Goal: Task Accomplishment & Management: Complete application form

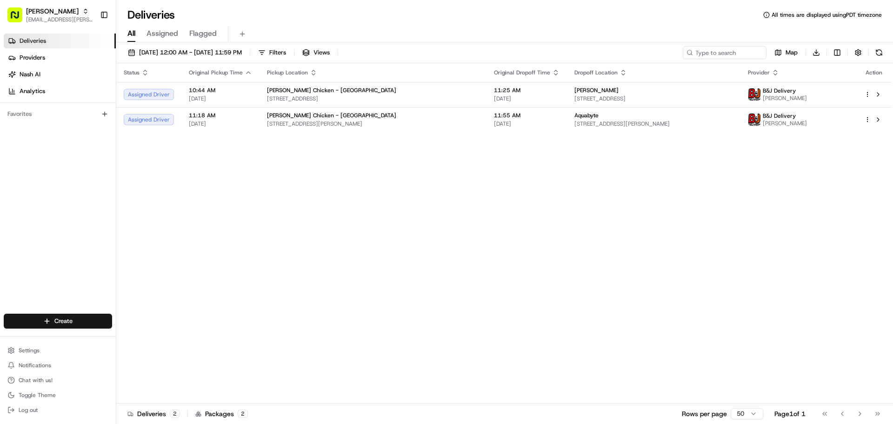
click at [73, 102] on html "Starbird [EMAIL_ADDRESS][PERSON_NAME][DOMAIN_NAME] Toggle Sidebar Deliveries Pr…" at bounding box center [446, 212] width 893 height 424
drag, startPoint x: 134, startPoint y: 339, endPoint x: 159, endPoint y: 332, distance: 26.3
click at [134, 102] on link "Delivery" at bounding box center [168, 338] width 104 height 17
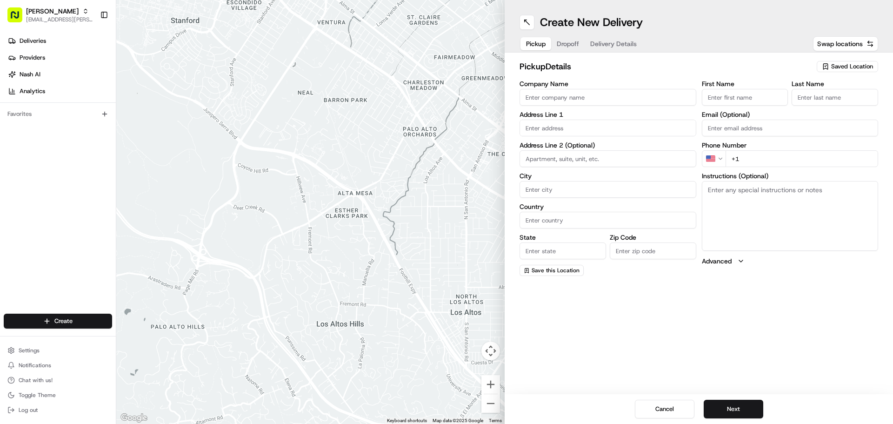
click at [292, 102] on div "Company Name Address Line 1 Address Line 2 (Optional) City Country State Zip Co…" at bounding box center [607, 177] width 177 height 195
click at [292, 63] on span "Saved Location" at bounding box center [852, 66] width 42 height 8
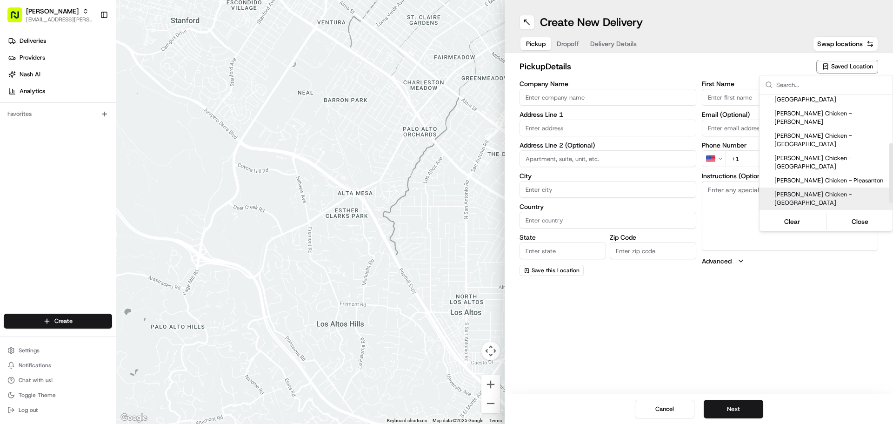
scroll to position [93, 0]
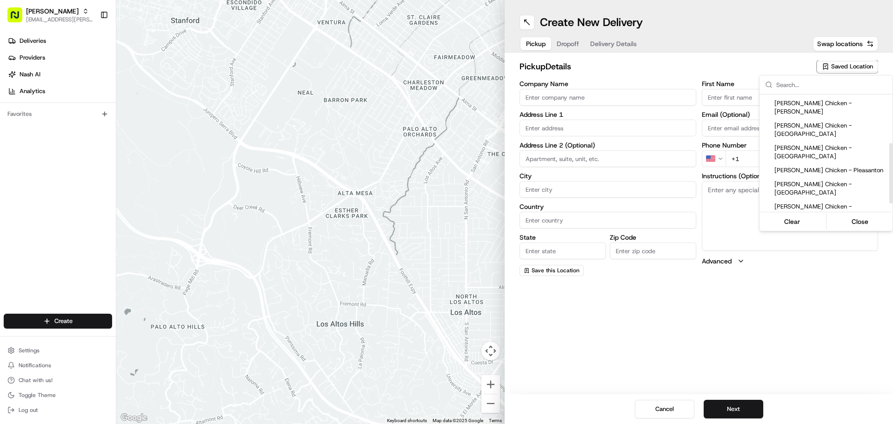
click at [292, 102] on span "Starbird Chicken - South San Francisco" at bounding box center [831, 255] width 114 height 17
type input "Starbird Chicken - South San Francisco"
type input "988 El Camino Real"
type input "South San Francisco"
type input "US"
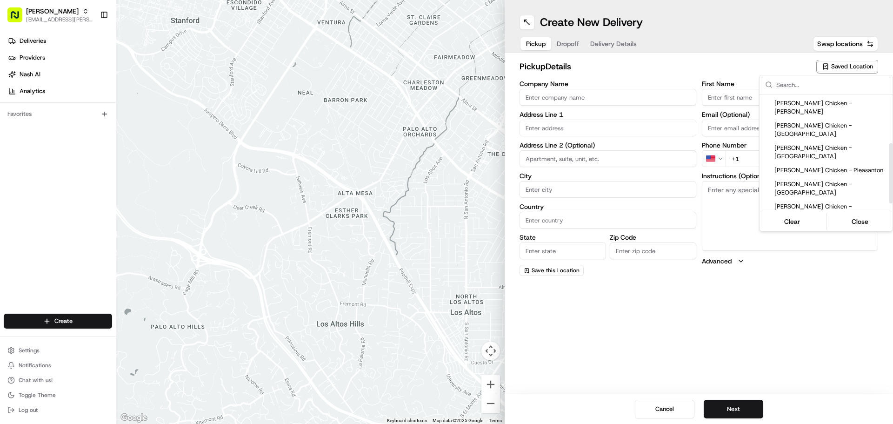
type input "CA"
type input "94080"
type input "Karen"
type input "Melendez"
type input "+1 650 921 7805"
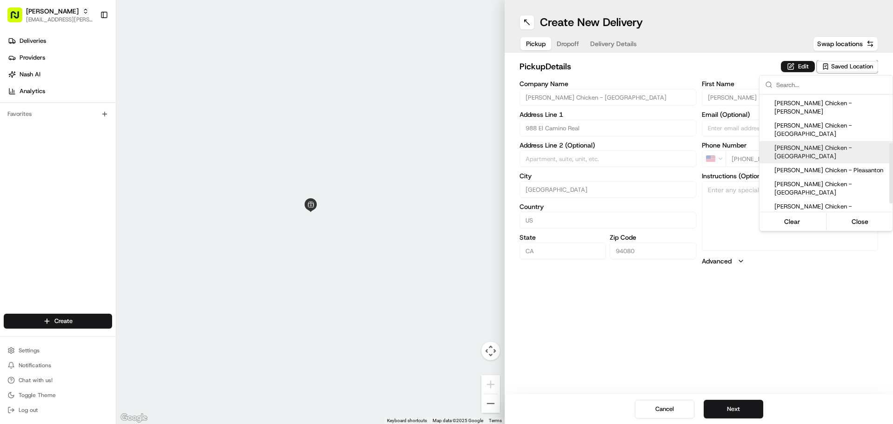
click at [292, 67] on html "Starbird max.wills@starbirdchicken.com Toggle Sidebar Deliveries Providers Nash…" at bounding box center [446, 212] width 893 height 424
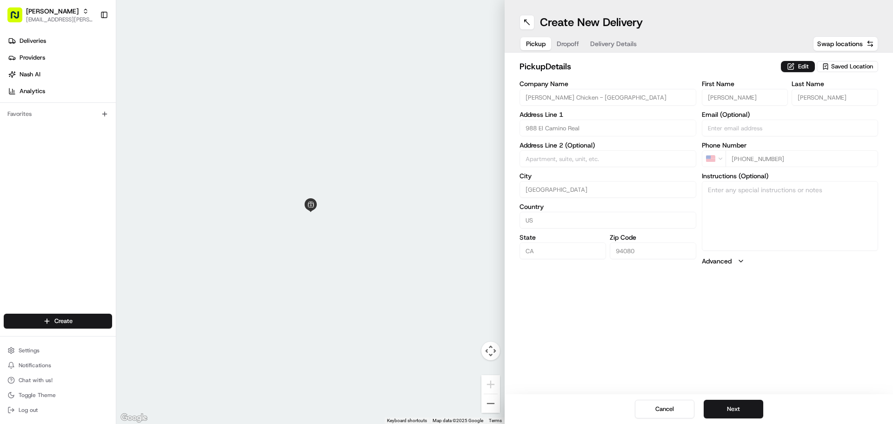
click at [292, 67] on button "Edit" at bounding box center [798, 66] width 34 height 11
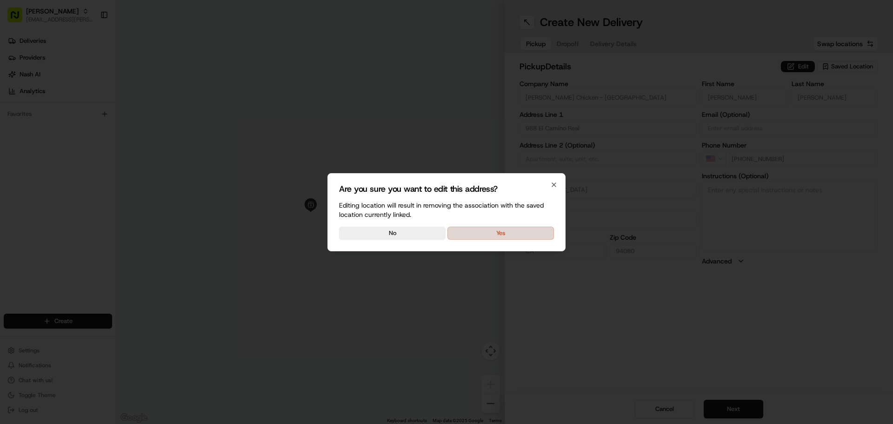
click at [292, 102] on button "Yes" at bounding box center [500, 232] width 106 height 13
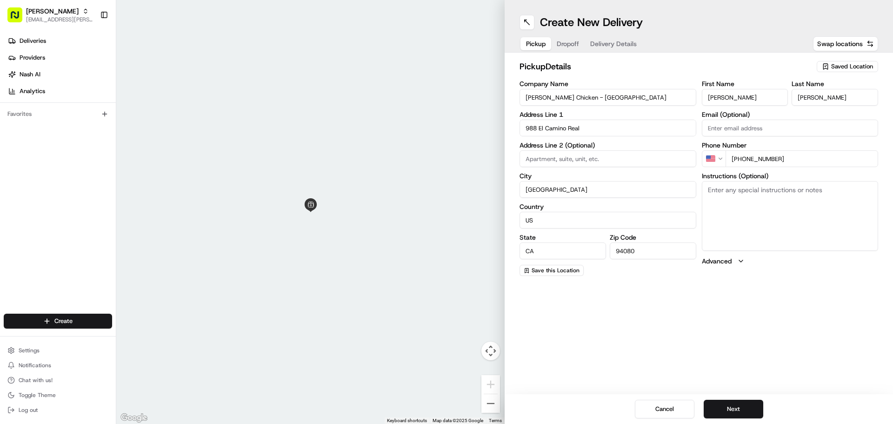
click at [292, 102] on textarea "Instructions (Optional)" at bounding box center [790, 216] width 177 height 70
type textarea "Picking up order from Starbird."
click at [292, 102] on button "Next" at bounding box center [733, 408] width 60 height 19
click at [292, 96] on input "Company Name" at bounding box center [607, 97] width 177 height 17
type input "Kaiser - South San Francisco"
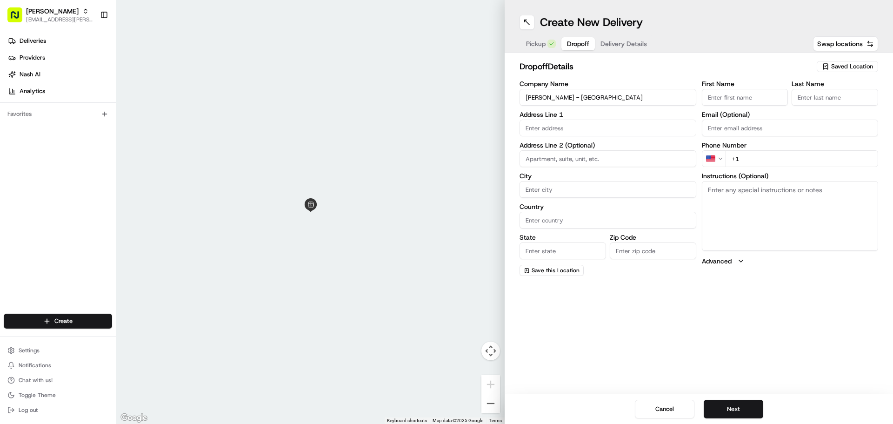
type input "1200 El Camino Real"
type input "South San Francisco"
type input "United States"
type input "CA"
type input "94080"
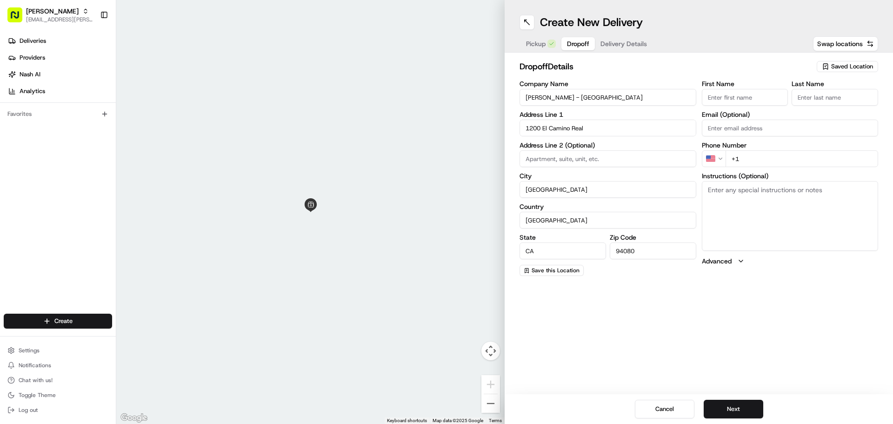
type input "Grace"
type input "Pautin"
drag, startPoint x: 729, startPoint y: 95, endPoint x: 695, endPoint y: 95, distance: 33.9
click at [292, 95] on div "Company Name Kaiser - South San Francisco Address Line 1 1200 El Camino Real Ad…" at bounding box center [698, 177] width 358 height 195
type input "Gloria"
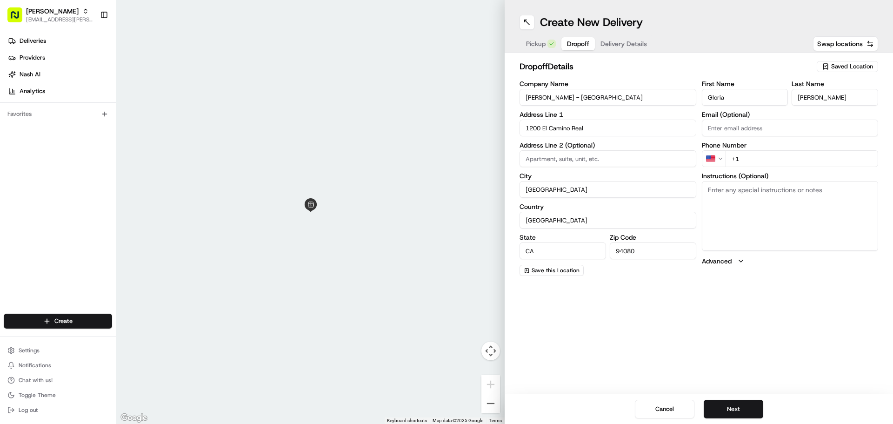
type input "Santos"
click at [292, 102] on input "+1" at bounding box center [801, 158] width 153 height 17
paste input "650 742 3028"
type input "+1 650 742 3028"
click at [292, 102] on textarea "Instructions (Optional)" at bounding box center [790, 216] width 177 height 70
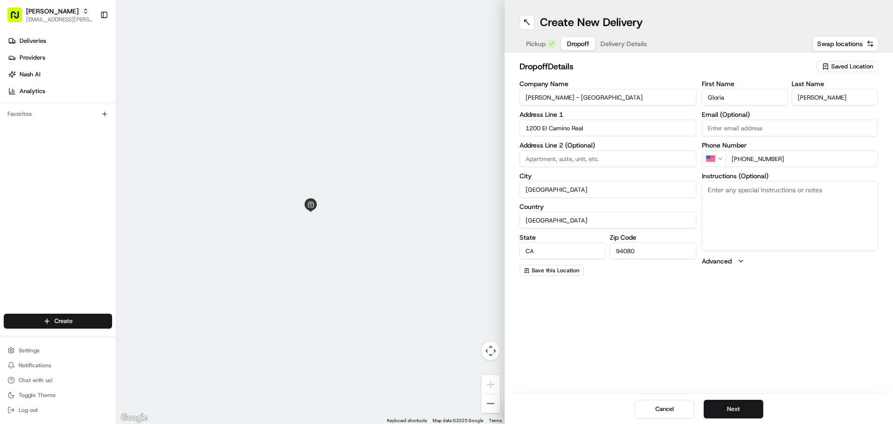
paste textarea "Hospital Tower (Brown Elevators) 3rd Floor, Room 321 (Dr. Nishimura’s Office) R…"
type textarea "Hospital Tower (Brown Elevators) 3rd Floor, Room 321 (Dr. Nishimura’s Office) R…"
click at [292, 102] on input "1200 El Camino Real" at bounding box center [607, 127] width 177 height 17
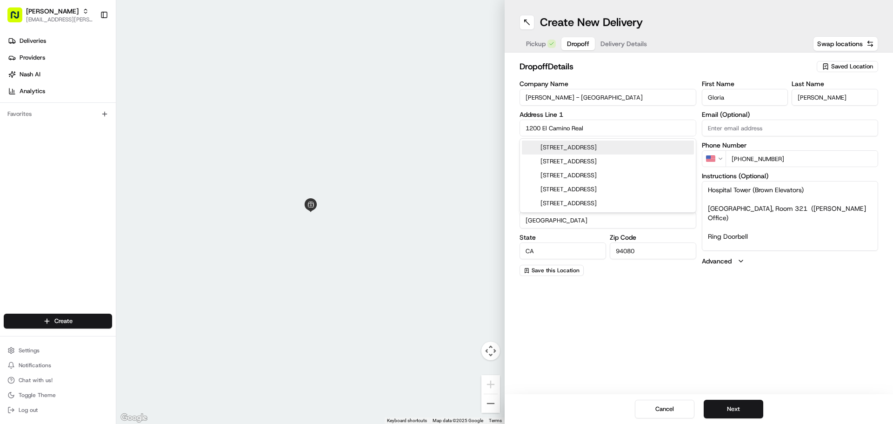
click at [292, 102] on div "1200 El Camino Real, South San Francisco, CA" at bounding box center [608, 147] width 172 height 14
type input "1200 El Camino Real"
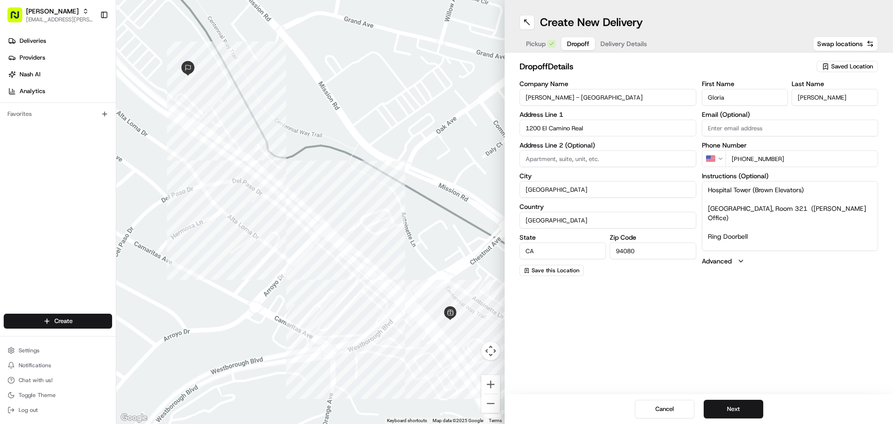
click at [292, 102] on div "Create New Delivery Pickup Dropoff Delivery Details Swap locations dropoff Deta…" at bounding box center [698, 212] width 388 height 424
click at [292, 102] on button "Next" at bounding box center [733, 408] width 60 height 19
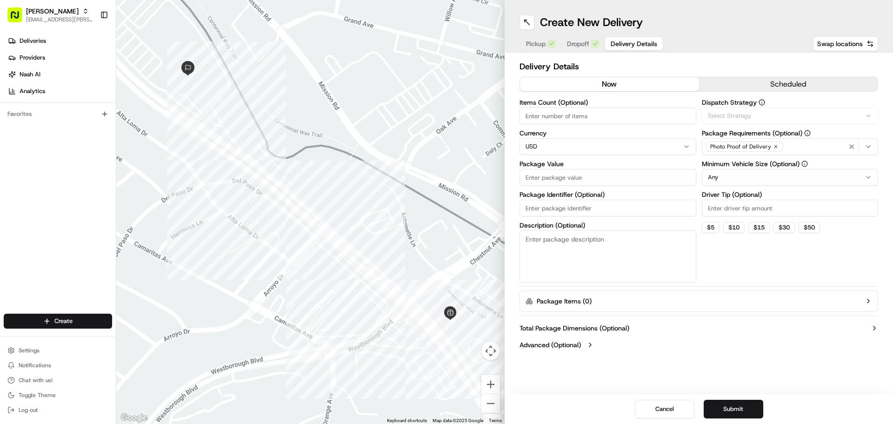
click at [292, 83] on button "scheduled" at bounding box center [788, 84] width 179 height 14
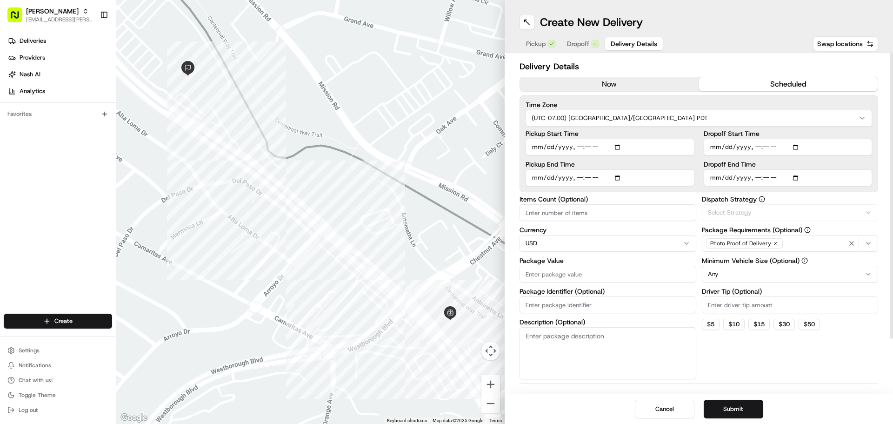
click at [292, 102] on input "Items Count (Optional)" at bounding box center [607, 212] width 177 height 17
type input "13"
click at [292, 102] on label "Package Value" at bounding box center [607, 260] width 177 height 7
click at [292, 102] on input "Package Value" at bounding box center [607, 273] width 177 height 17
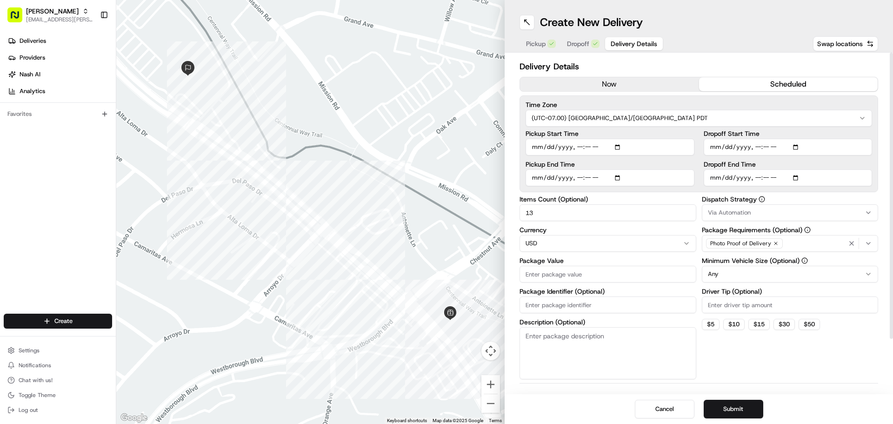
click at [292, 102] on input "Driver Tip (Optional)" at bounding box center [790, 304] width 177 height 17
type input "10.00"
click at [292, 102] on input "Package Value" at bounding box center [607, 273] width 177 height 17
type input "194.61"
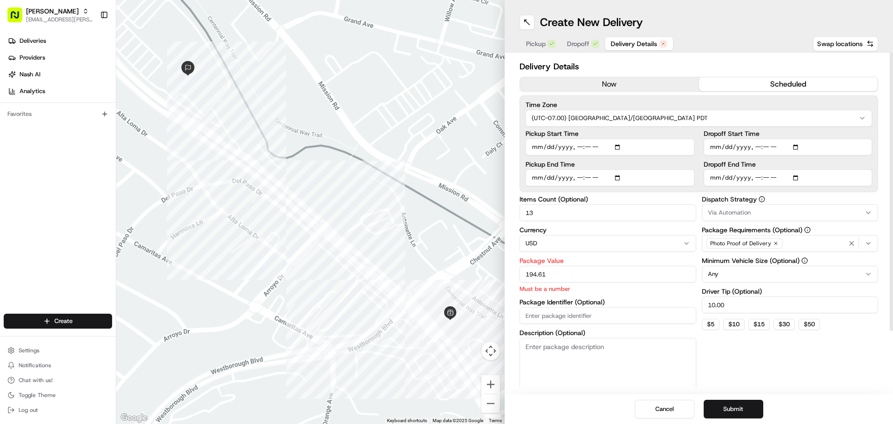
click at [292, 102] on div "Dispatch Strategy Via Automation Package Requirements (Optional) Photo Proof of…" at bounding box center [790, 293] width 177 height 194
click at [292, 102] on input "Dropoff End Time" at bounding box center [787, 177] width 169 height 17
type input "2025-08-21T11:35"
click at [292, 102] on input "Dropoff Start Time" at bounding box center [787, 147] width 169 height 17
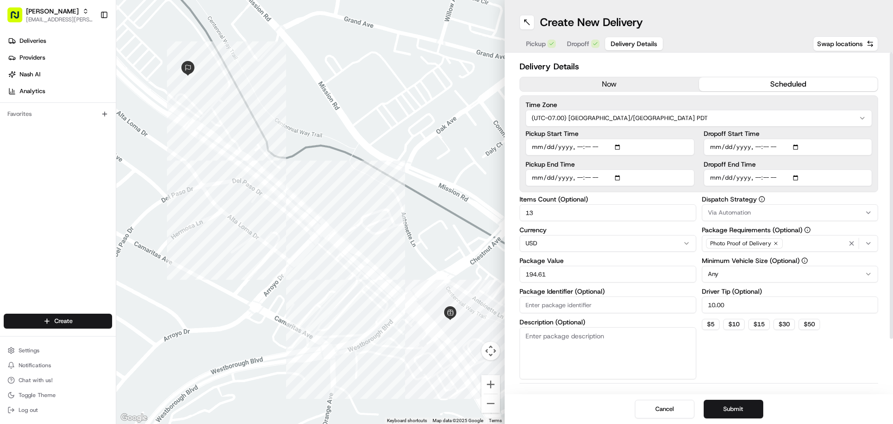
type input "2025-08-21T11:15"
click at [292, 102] on div "Dispatch Strategy Via Automation Package Requirements (Optional) Photo Proof of…" at bounding box center [790, 287] width 177 height 183
click at [292, 102] on button "Submit" at bounding box center [733, 408] width 60 height 19
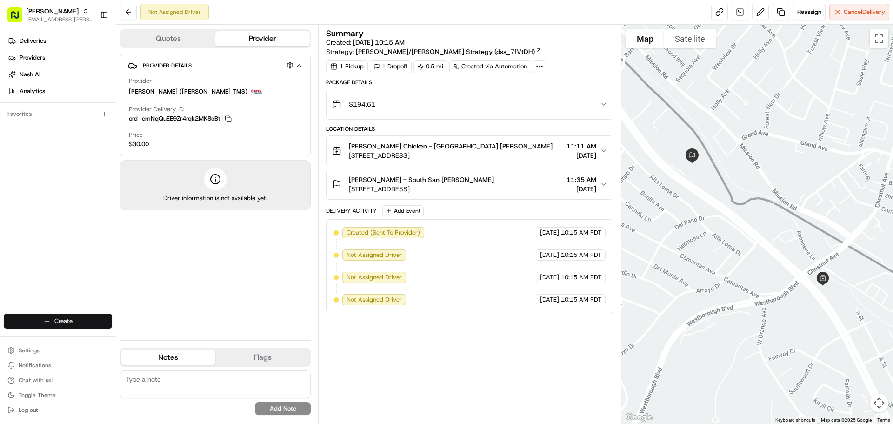
click at [74, 102] on html "Starbird max.wills@starbirdchicken.com Toggle Sidebar Deliveries Providers Nash…" at bounding box center [446, 212] width 893 height 424
click at [211, 102] on html "Starbird max.wills@starbirdchicken.com Toggle Sidebar Deliveries Providers Nash…" at bounding box center [446, 212] width 893 height 424
click at [292, 13] on link at bounding box center [780, 12] width 17 height 17
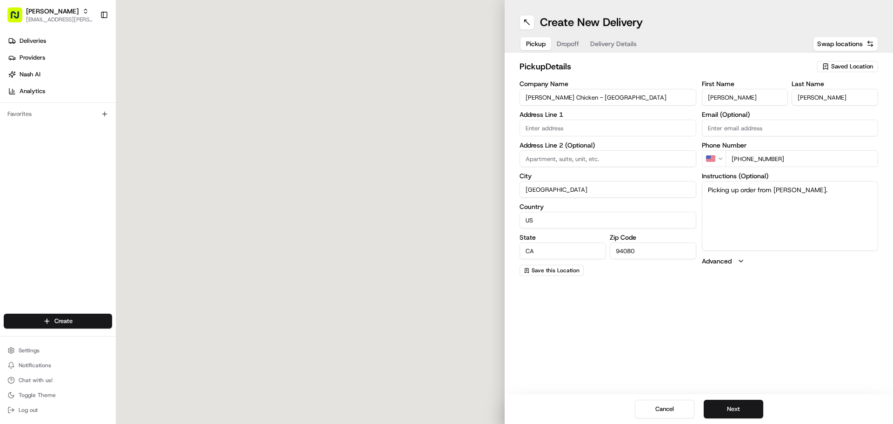
type input "988 El Camino Real"
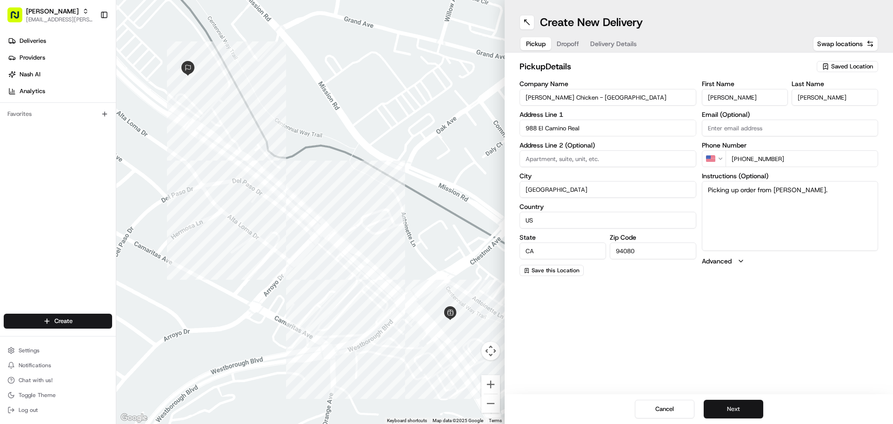
click at [292, 102] on button "Next" at bounding box center [733, 408] width 60 height 19
drag, startPoint x: 737, startPoint y: 98, endPoint x: 686, endPoint y: 98, distance: 50.7
click at [292, 98] on div "Company Name Kaiser - South San Francisco Address Line 1 1200 El Camino Real Ad…" at bounding box center [698, 177] width 358 height 195
type input "Mary"
type input "Cruz"
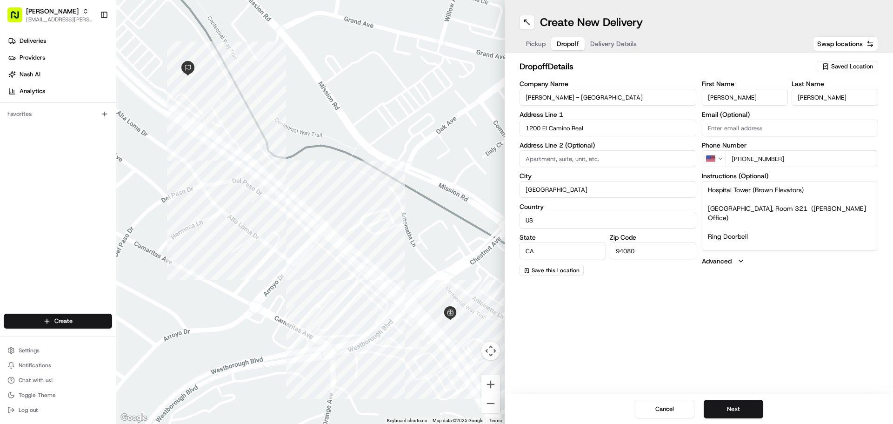
drag, startPoint x: 801, startPoint y: 157, endPoint x: 740, endPoint y: 159, distance: 61.4
click at [292, 102] on input "+1 650 742 3028" at bounding box center [801, 158] width 153 height 17
paste input "650 534 6831"
type input "+1 650 534 6831"
drag, startPoint x: 768, startPoint y: 226, endPoint x: 702, endPoint y: 178, distance: 81.2
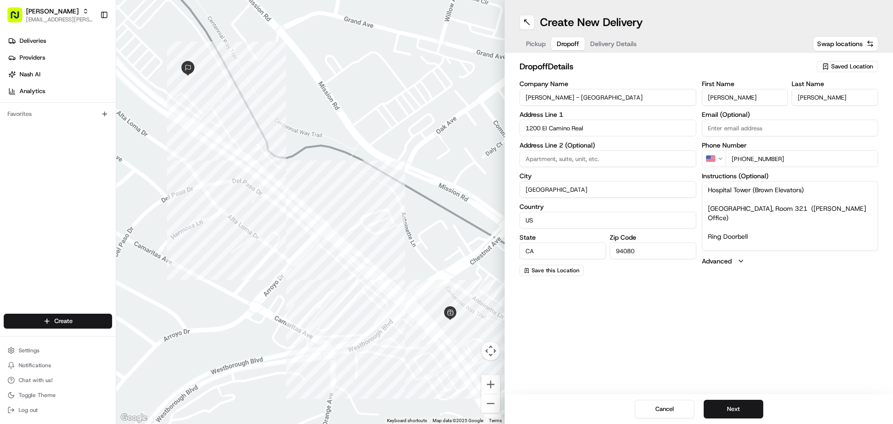
click at [292, 102] on div "Instructions (Optional) Hospital Tower (Brown Elevators) 3rd Floor, Room 321 (D…" at bounding box center [790, 212] width 177 height 78
click at [292, 102] on textarea "Instructions (Optional)" at bounding box center [790, 216] width 177 height 70
paste textarea "Take the blue elevators to the 2nd floor (in the Medical Office Building) 2nd f…"
type textarea "Take the blue elevators to the 2nd floor (in the Medical Office Building) 2nd f…"
click at [292, 102] on div "Create New Delivery Pickup Dropoff Delivery Details Swap locations dropoff Deta…" at bounding box center [698, 212] width 388 height 424
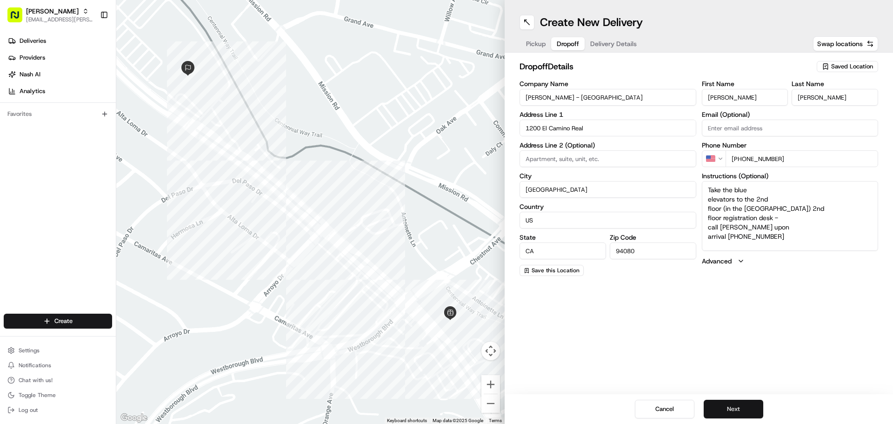
click at [292, 102] on button "Next" at bounding box center [733, 408] width 60 height 19
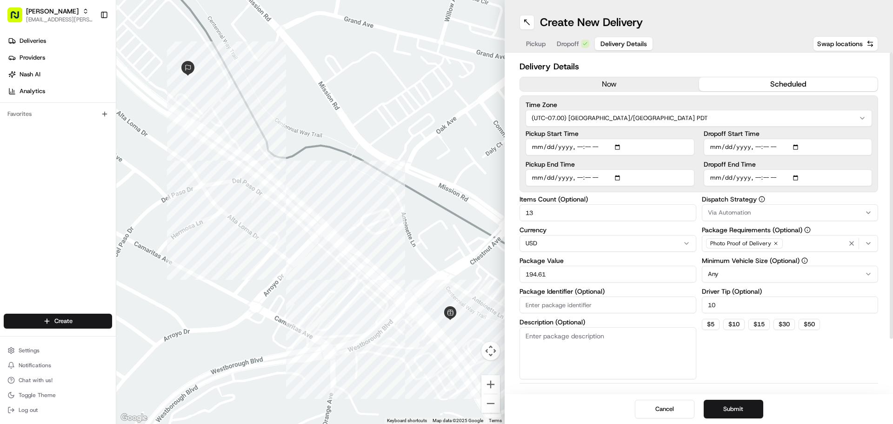
click at [292, 102] on input "Dropoff End Time" at bounding box center [787, 177] width 169 height 17
click at [292, 102] on input "Dropoff Start Time" at bounding box center [787, 147] width 169 height 17
click at [292, 102] on label "Dropoff Start Time" at bounding box center [787, 133] width 169 height 7
click at [292, 102] on input "Dropoff Start Time" at bounding box center [787, 147] width 169 height 17
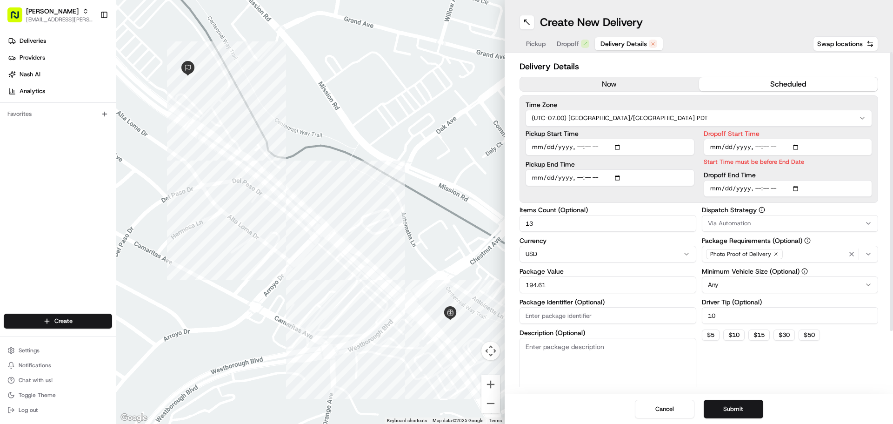
click at [292, 102] on input "Dropoff End Time" at bounding box center [787, 188] width 169 height 17
type input "2025-08-21T11:05"
click at [292, 102] on input "Dropoff Start Time" at bounding box center [787, 147] width 169 height 17
type input "2025-08-21T10:45"
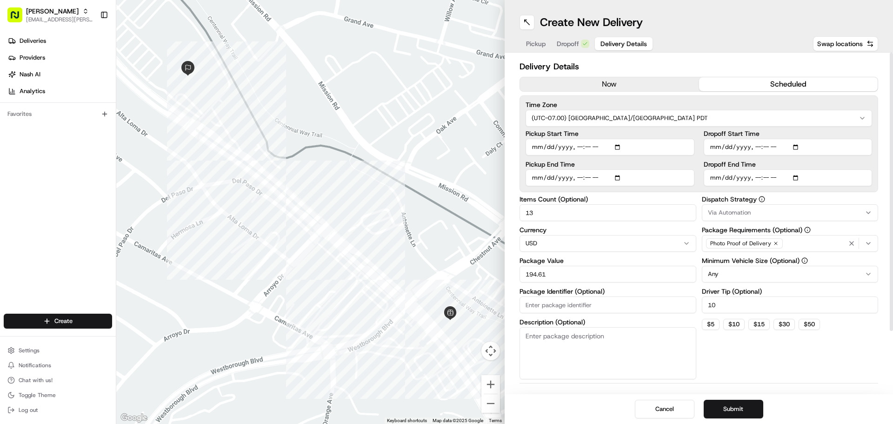
click at [292, 102] on div "Dispatch Strategy Via Automation Package Requirements (Optional) Photo Proof of…" at bounding box center [790, 287] width 177 height 183
drag, startPoint x: 670, startPoint y: 216, endPoint x: 478, endPoint y: 215, distance: 193.0
click at [292, 102] on div "To navigate the map with touch gestures double-tap and hold your finger on the …" at bounding box center [504, 212] width 776 height 424
type input "31"
click at [292, 102] on div "Dispatch Strategy Via Automation Package Requirements (Optional) Photo Proof of…" at bounding box center [790, 287] width 177 height 183
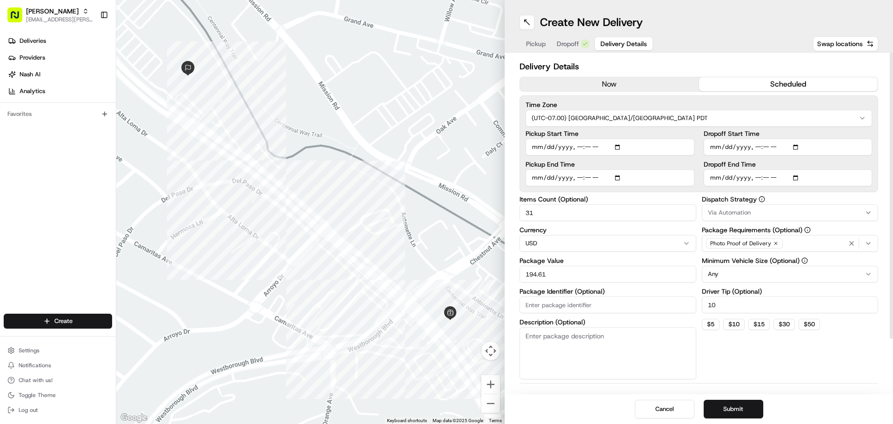
drag, startPoint x: 758, startPoint y: 302, endPoint x: 685, endPoint y: 299, distance: 73.1
click at [292, 102] on div "Items Count (Optional) 31 Currency USD Package Value 194.61 Package Identifier …" at bounding box center [698, 287] width 358 height 183
type input "20.00"
click at [292, 102] on div "Dispatch Strategy Via Automation Package Requirements (Optional) Photo Proof of…" at bounding box center [790, 287] width 177 height 183
click at [292, 102] on input "Package Identifier (Optional)" at bounding box center [607, 304] width 177 height 17
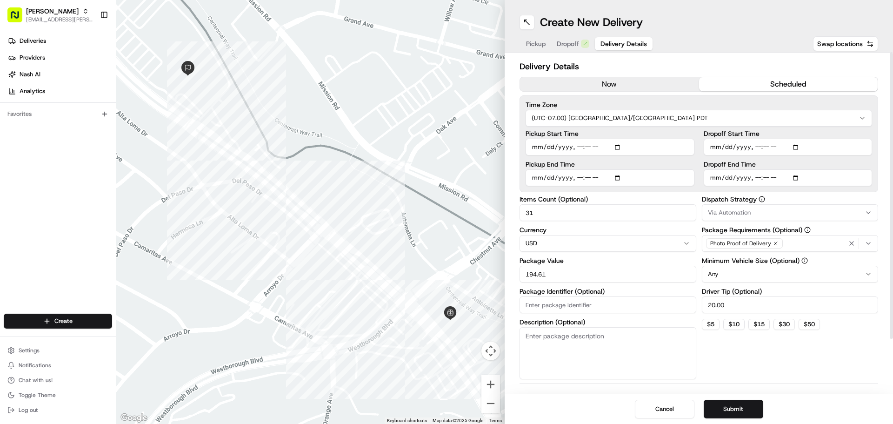
drag, startPoint x: 589, startPoint y: 275, endPoint x: 451, endPoint y: 259, distance: 138.1
click at [292, 102] on div "To navigate the map with touch gestures double-tap and hold your finger on the …" at bounding box center [504, 212] width 776 height 424
type input "464.07"
click at [292, 102] on div "Dispatch Strategy Via Automation Package Requirements (Optional) Photo Proof of…" at bounding box center [790, 287] width 177 height 183
click at [292, 102] on button "Submit" at bounding box center [733, 408] width 60 height 19
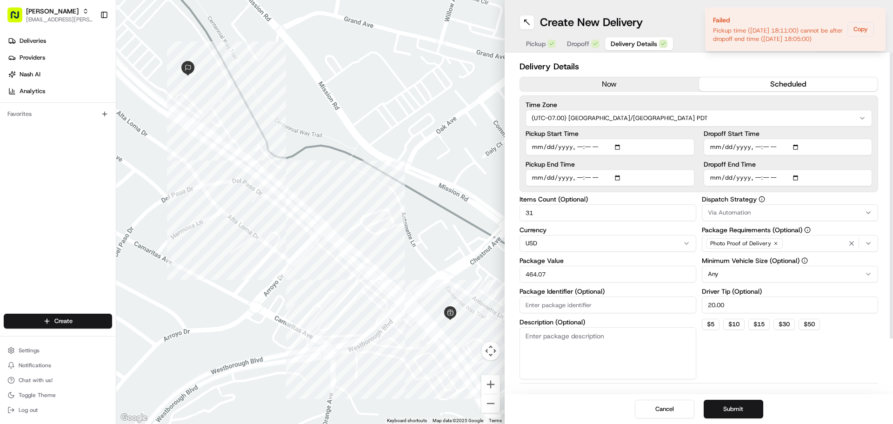
click at [292, 69] on h2 "Delivery Details" at bounding box center [698, 66] width 358 height 13
click at [292, 102] on input "Pickup Start Time" at bounding box center [609, 147] width 169 height 17
click at [292, 102] on input "Pickup End Time" at bounding box center [609, 177] width 169 height 17
click at [292, 102] on button "Submit" at bounding box center [733, 408] width 60 height 19
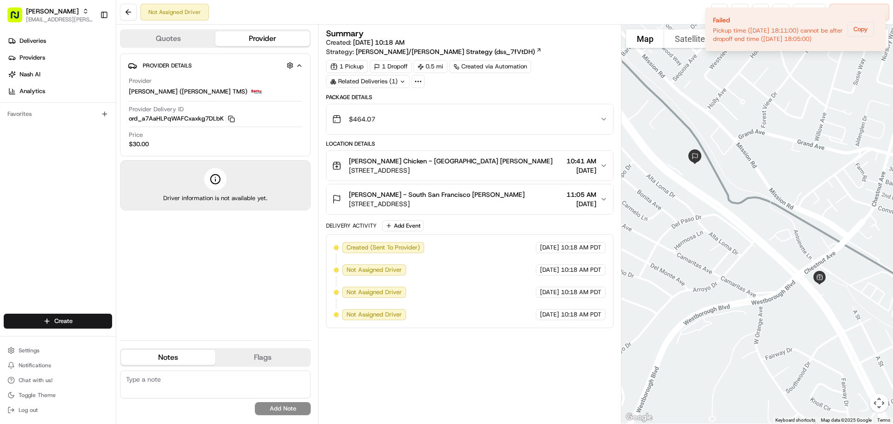
click at [292, 76] on div "1 Pickup 1 Dropoff 0.5 mi Created via Automation Related Deliveries (1)" at bounding box center [469, 74] width 287 height 28
click at [99, 102] on html "Starbird max.wills@starbirdchicken.com Toggle Sidebar Deliveries Providers Nash…" at bounding box center [446, 212] width 893 height 424
drag, startPoint x: 138, startPoint y: 337, endPoint x: 183, endPoint y: 333, distance: 45.3
click at [138, 102] on link "Delivery" at bounding box center [168, 338] width 104 height 17
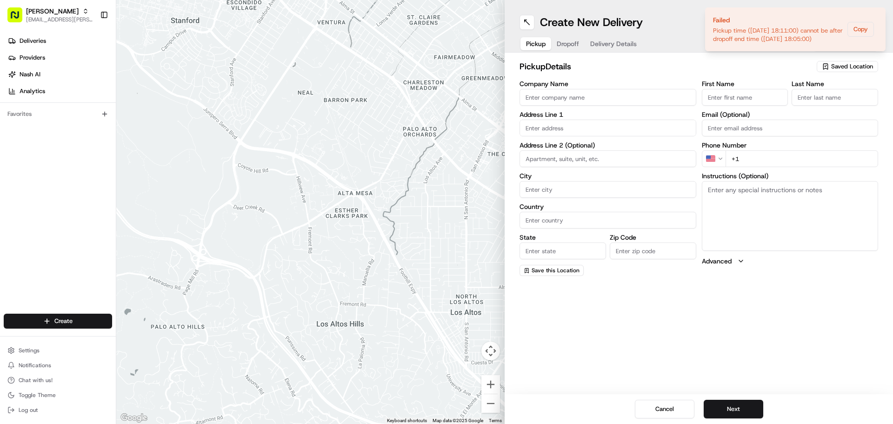
click at [292, 68] on span "Saved Location" at bounding box center [852, 66] width 42 height 8
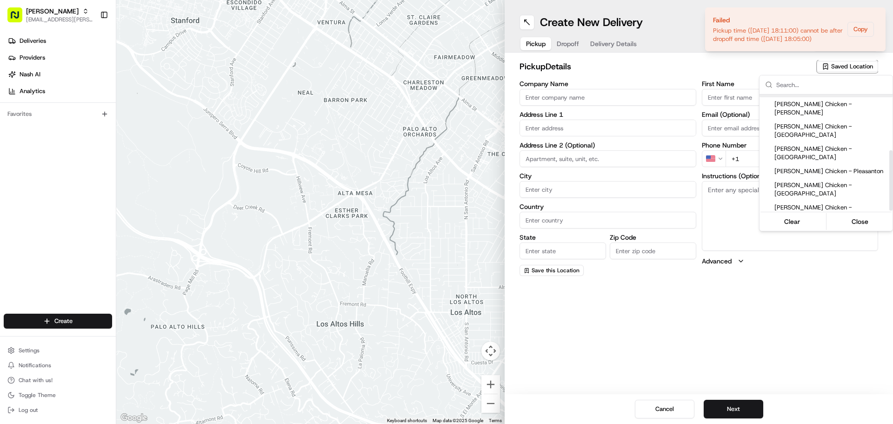
scroll to position [107, 0]
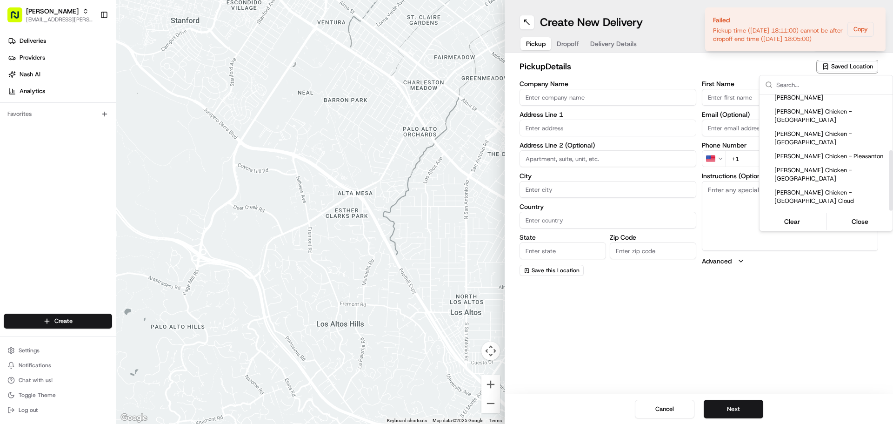
click at [292, 102] on span "Starbird Chicken - South San Francisco" at bounding box center [831, 241] width 114 height 17
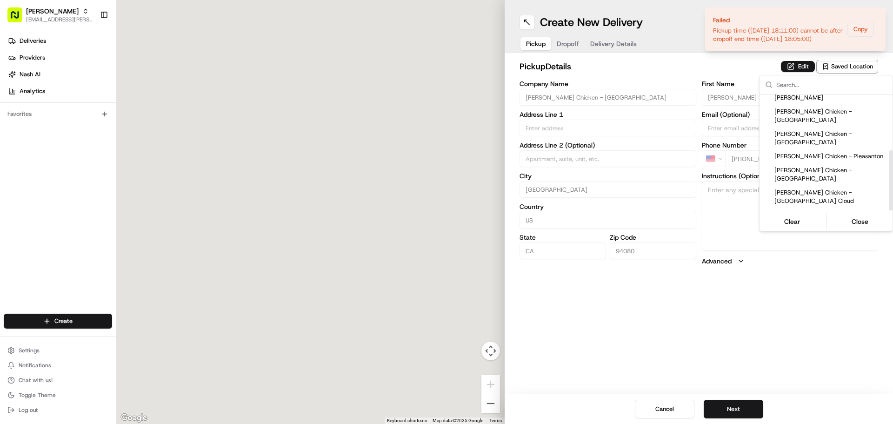
type input "Starbird Chicken - South San Francisco"
type input "988 El Camino Real"
type input "South San Francisco"
type input "US"
type input "CA"
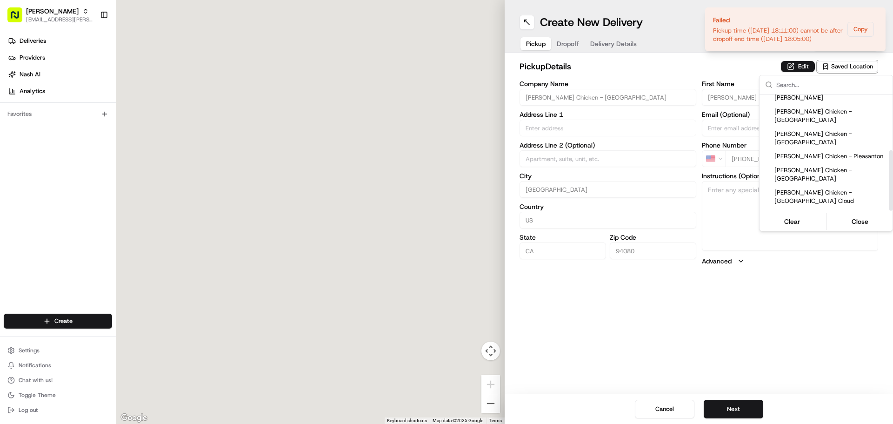
type input "94080"
type input "Karen"
type input "Melendez"
type input "+1 650 921 7805"
click at [292, 67] on html "Starbird max.wills@starbirdchicken.com Toggle Sidebar Deliveries Providers Nash…" at bounding box center [446, 212] width 893 height 424
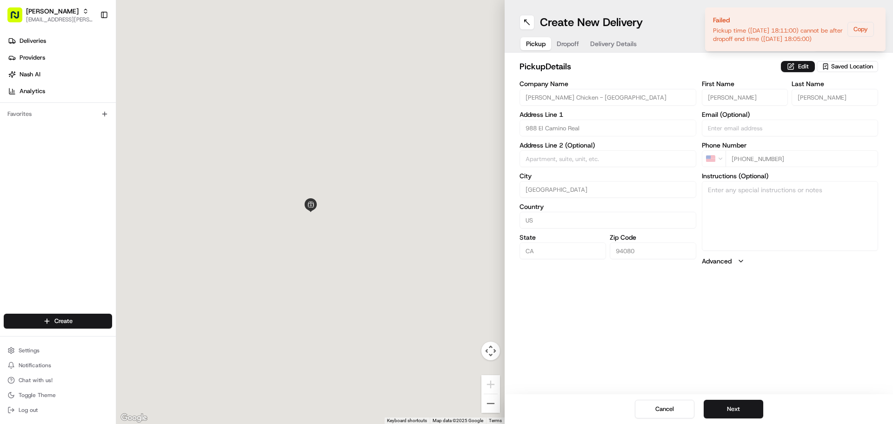
click at [292, 67] on button "Edit" at bounding box center [798, 66] width 34 height 11
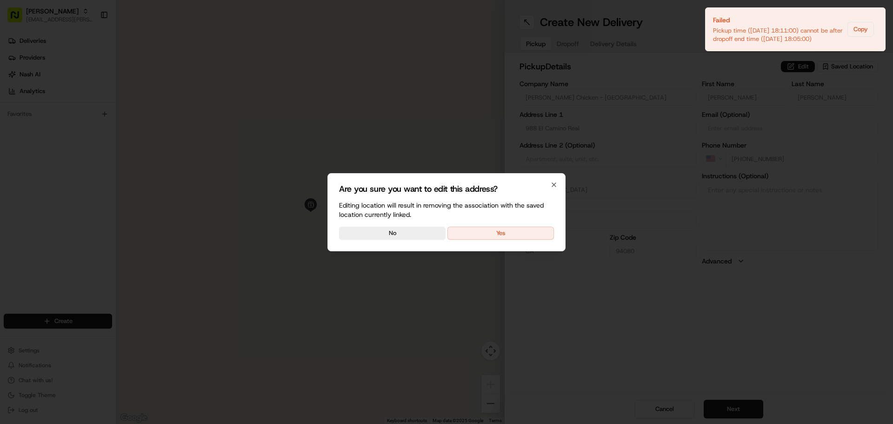
click at [292, 102] on button "Yes" at bounding box center [500, 232] width 106 height 13
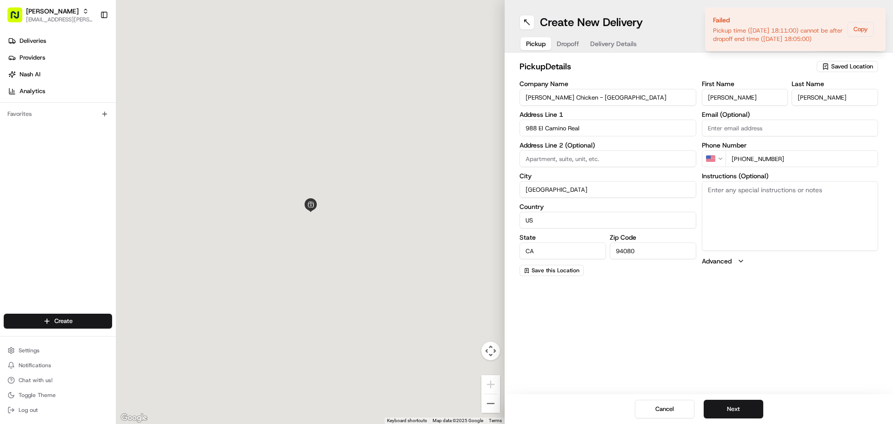
click at [292, 102] on textarea "Instructions (Optional)" at bounding box center [790, 216] width 177 height 70
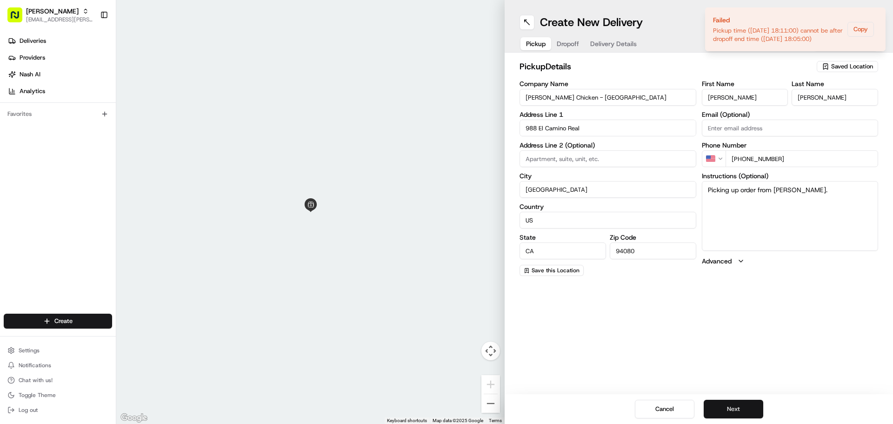
type textarea "Picking up order from Starbird."
click at [292, 102] on button "Next" at bounding box center [733, 408] width 60 height 19
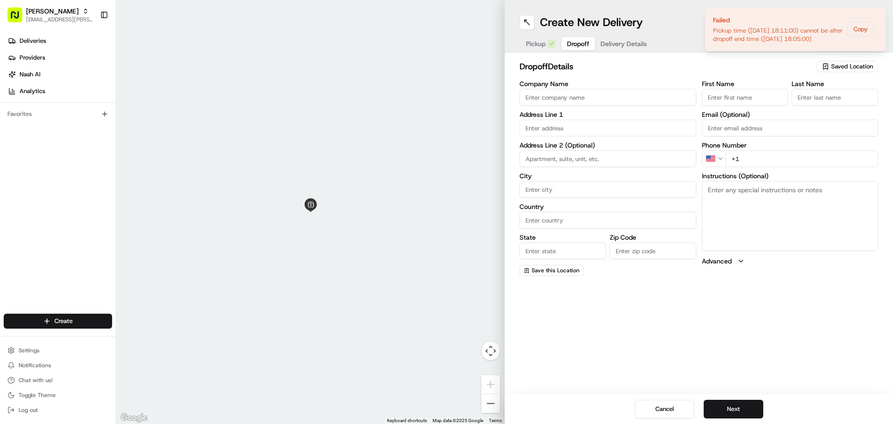
click at [292, 100] on input "Company Name" at bounding box center [607, 97] width 177 height 17
type input "Kaiser"
type input "395 Hickey Boulevard"
type input "Daly City"
type input "United States"
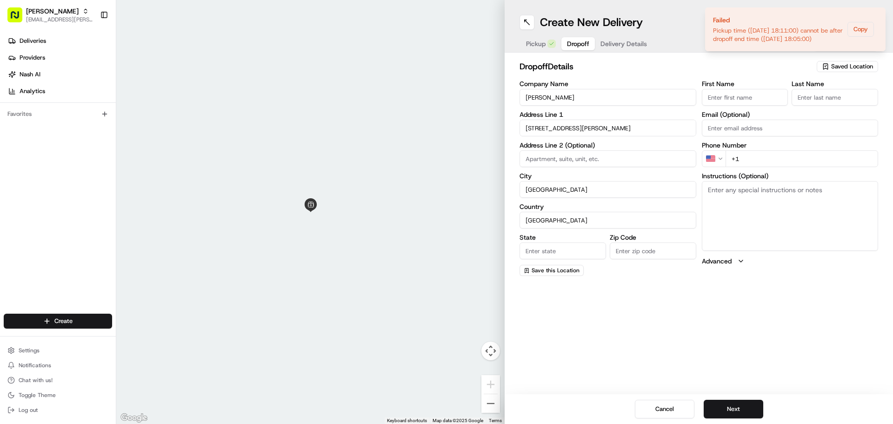
type input "CA"
type input "94015"
type input "Joyce"
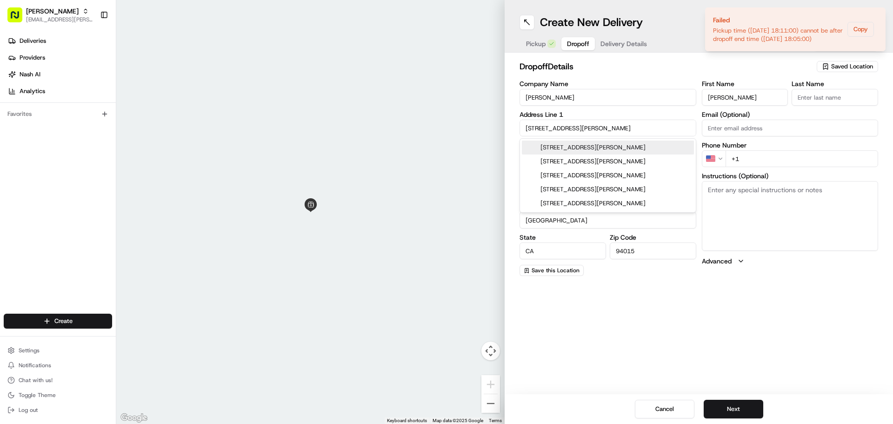
click at [292, 102] on div "395 Hickey Boulevard, Daly City, CA" at bounding box center [608, 147] width 172 height 14
type input "395 Hickey Boulevard, Daly City, CA"
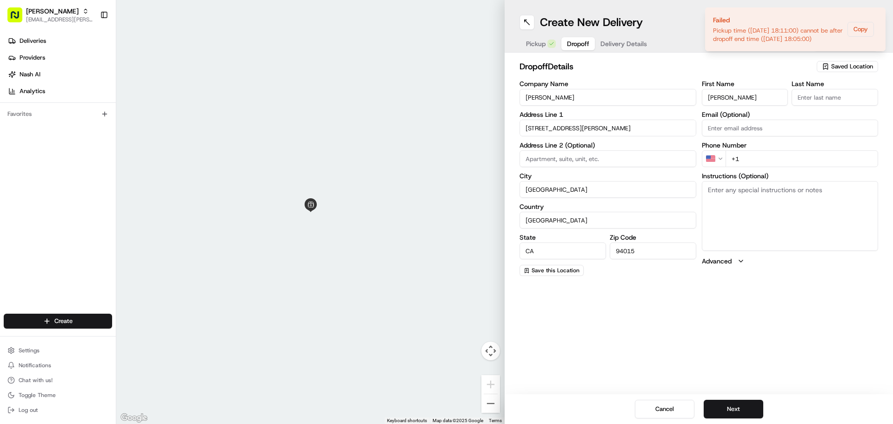
type input "Kaiser"
type input "395 Hickey Boulevard"
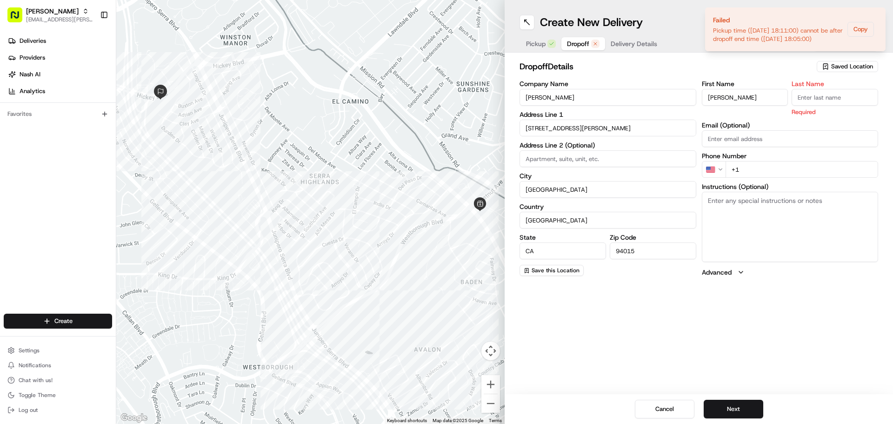
click at [292, 102] on textarea "Instructions (Optional)" at bounding box center [790, 227] width 177 height 70
paste textarea "- Go to the 4th floor Registration Desk. Contact Mari Cris Canaya at 650 301- 5…"
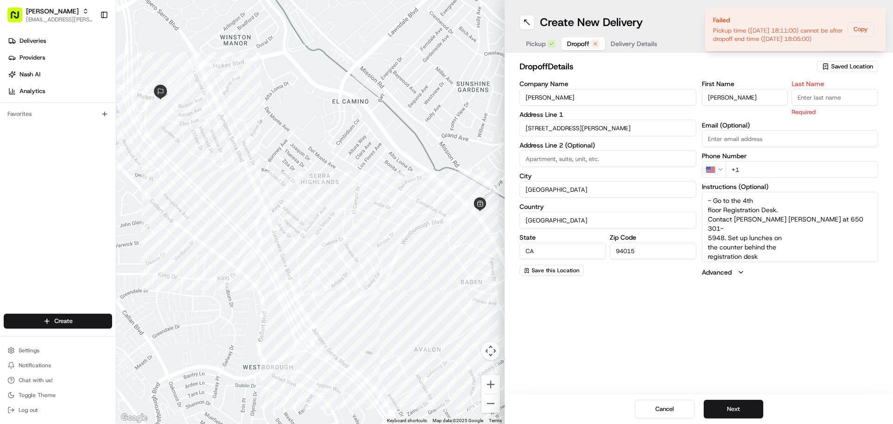
type textarea "- Go to the 4th floor Registration Desk. Contact Mari Cris Canaya at 650 301- 5…"
click at [292, 102] on div "Create New Delivery Pickup Dropoff Delivery Details Swap locations dropoff Deta…" at bounding box center [698, 212] width 388 height 424
click at [292, 102] on input "+1" at bounding box center [801, 169] width 153 height 17
paste input "650 301 5948"
type input "+1 650 301 5948"
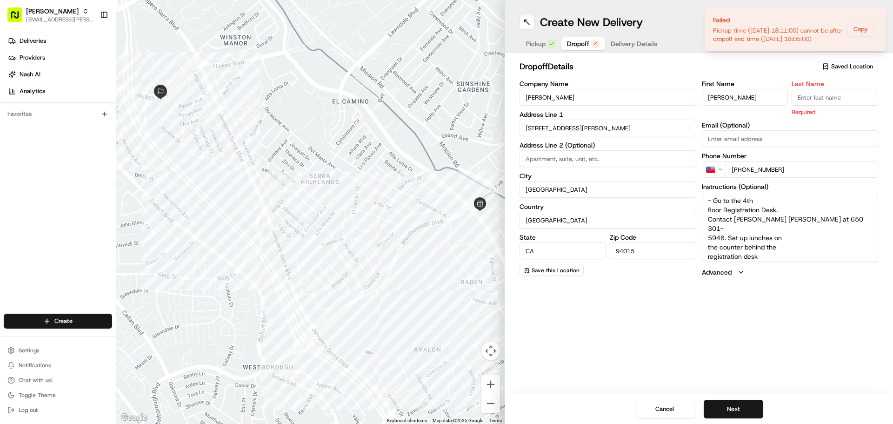
click at [292, 102] on div "Create New Delivery Pickup Dropoff Delivery Details Swap locations dropoff Deta…" at bounding box center [698, 212] width 388 height 424
drag, startPoint x: 756, startPoint y: 93, endPoint x: 686, endPoint y: 88, distance: 70.4
click at [292, 88] on div "Company Name Kaiser Address Line 1 395 Hickey Boulevard Address Line 2 (Optiona…" at bounding box center [698, 178] width 358 height 196
type input "Mari"
type input "Canaya"
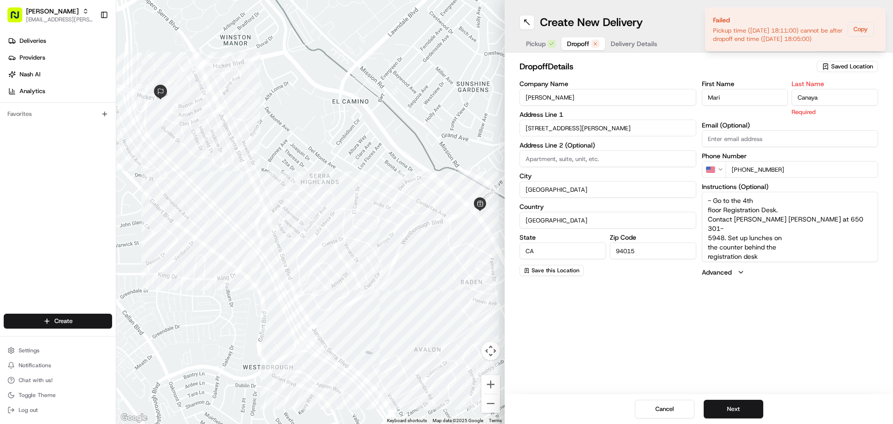
click at [292, 102] on div "Create New Delivery Pickup Dropoff Delivery Details Swap locations dropoff Deta…" at bounding box center [698, 212] width 388 height 424
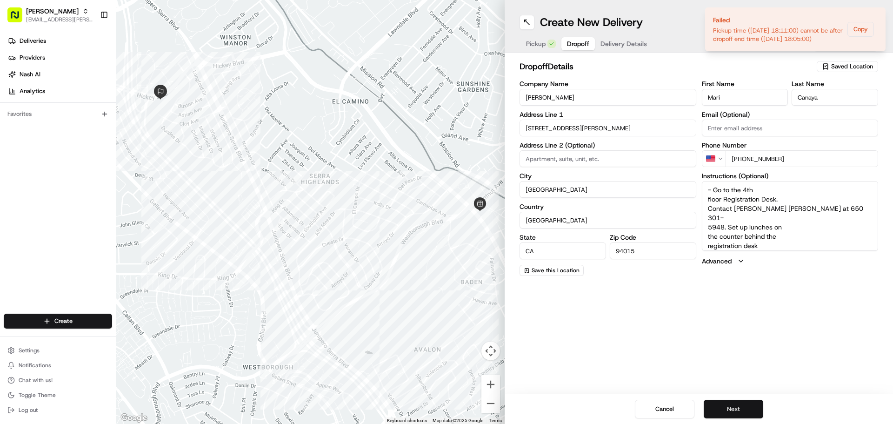
click at [292, 102] on button "Next" at bounding box center [733, 408] width 60 height 19
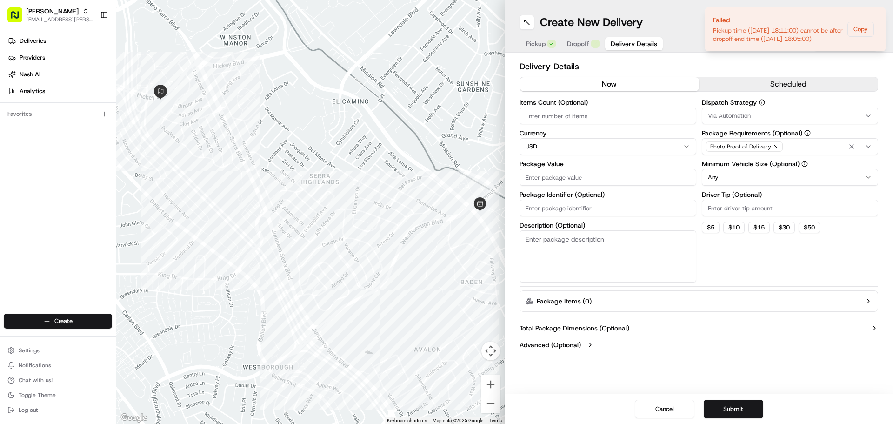
click at [292, 86] on button "scheduled" at bounding box center [788, 84] width 179 height 14
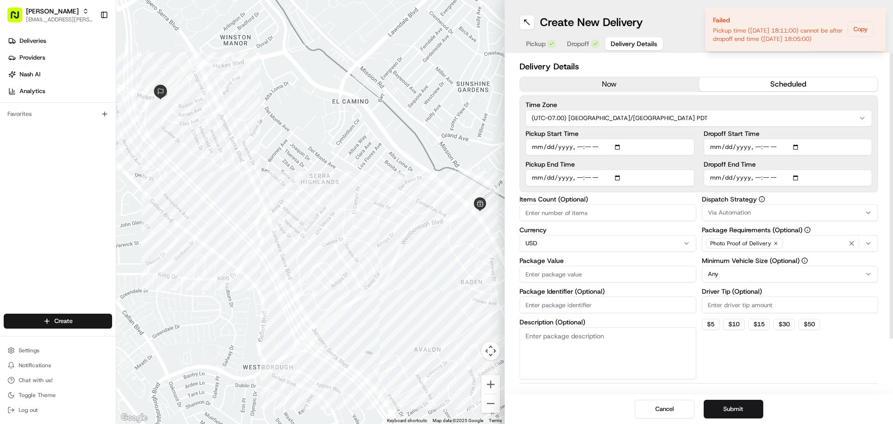
click at [292, 102] on input "Driver Tip (Optional)" at bounding box center [790, 304] width 177 height 17
type input "15.00"
click at [292, 102] on div "Dispatch Strategy Via Automation Package Requirements (Optional) Photo Proof of…" at bounding box center [790, 287] width 177 height 183
click at [292, 102] on input "Items Count (Optional)" at bounding box center [607, 212] width 177 height 17
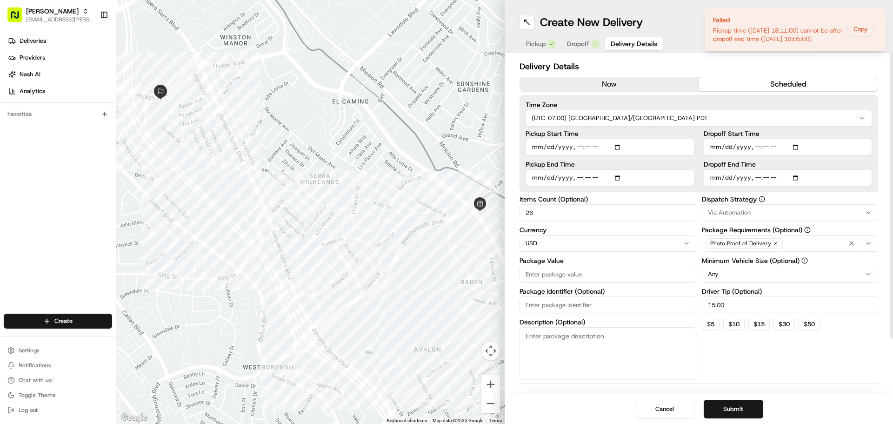
type input "26"
click at [292, 102] on input "Package Value" at bounding box center [607, 273] width 177 height 17
type input "389.22"
click at [292, 102] on div "Dispatch Strategy Via Automation Package Requirements (Optional) Photo Proof of…" at bounding box center [790, 293] width 177 height 194
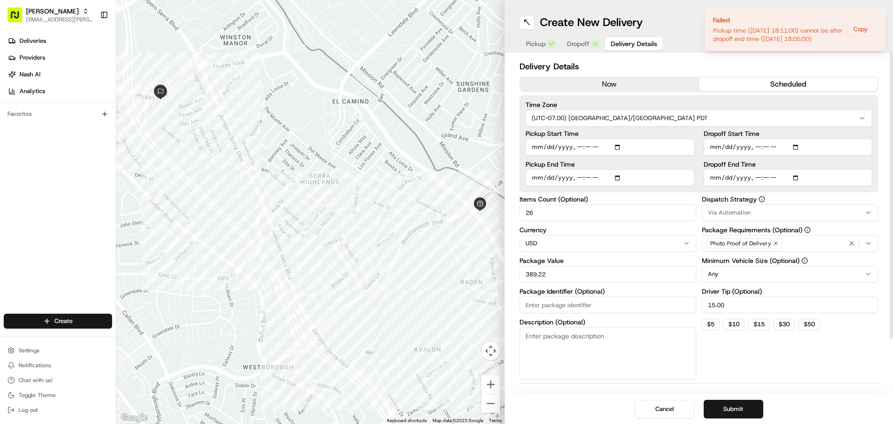
click at [292, 102] on input "Dropoff End Time" at bounding box center [787, 177] width 169 height 17
type input "2025-08-21T11:20"
click at [292, 102] on input "Dropoff Start Time" at bounding box center [787, 147] width 169 height 17
type input "2025-08-21T11:05"
click at [292, 102] on div "Dispatch Strategy Via Automation Package Requirements (Optional) Photo Proof of…" at bounding box center [790, 287] width 177 height 183
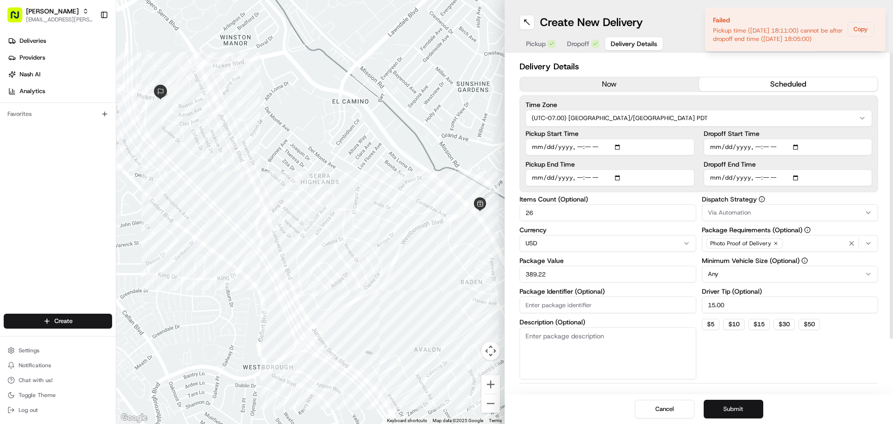
click at [292, 102] on button "Submit" at bounding box center [733, 408] width 60 height 19
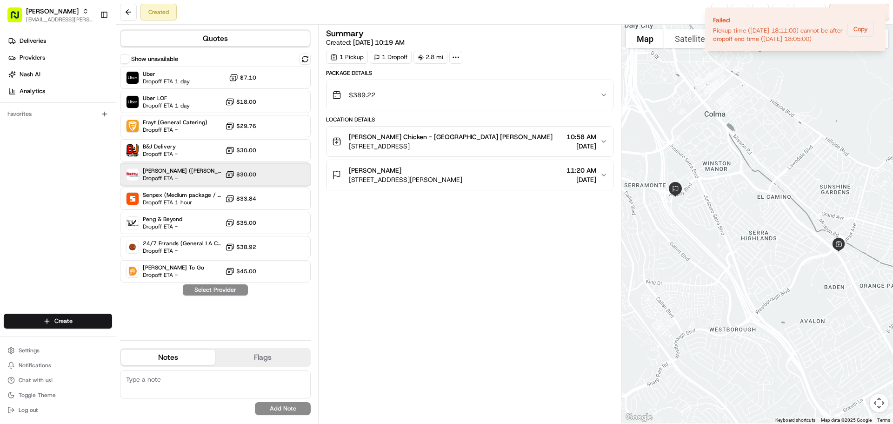
click at [218, 102] on div "Betty (Nash TMS) Dropoff ETA - $30.00" at bounding box center [215, 174] width 191 height 22
click at [235, 102] on button "Assign Provider" at bounding box center [215, 289] width 66 height 11
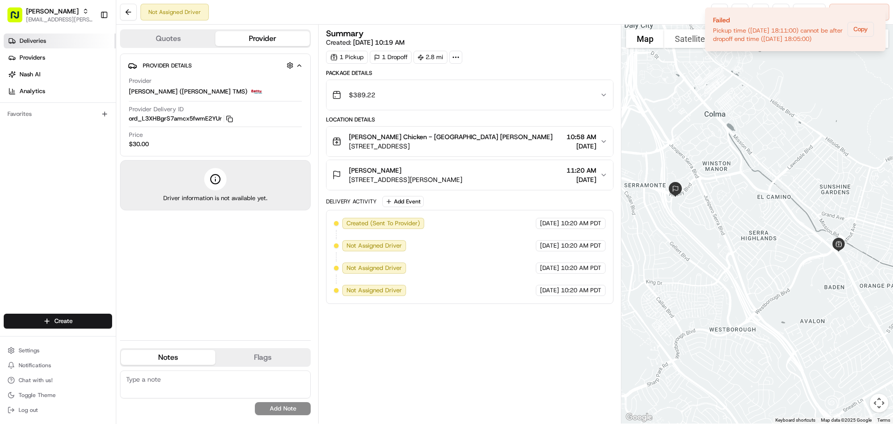
click at [51, 40] on link "Deliveries" at bounding box center [60, 40] width 112 height 15
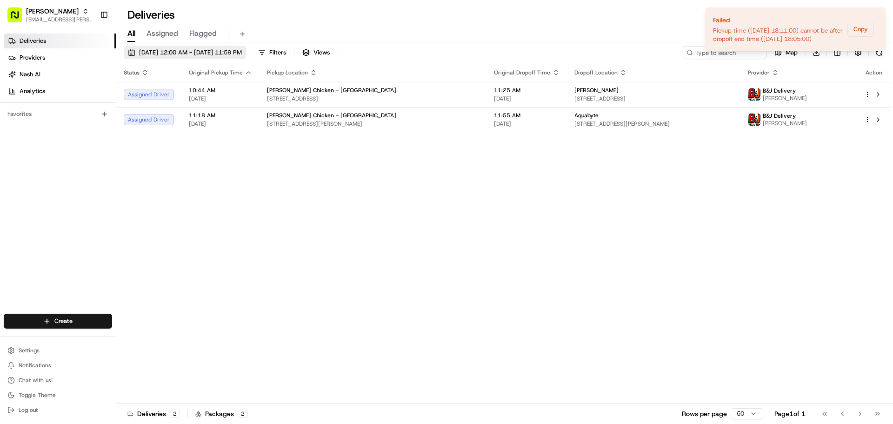
click at [221, 53] on span "[DATE] 12:00 AM - [DATE] 11:59 PM" at bounding box center [190, 52] width 103 height 8
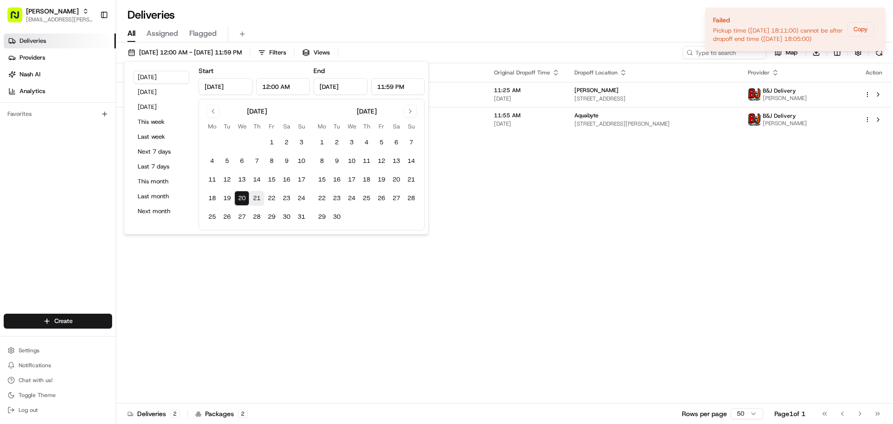
click at [259, 102] on button "21" at bounding box center [256, 198] width 15 height 15
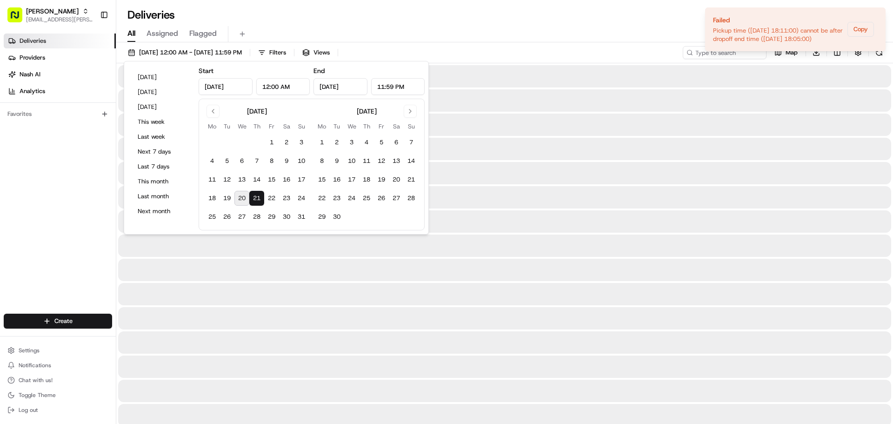
type input "Aug 21, 2025"
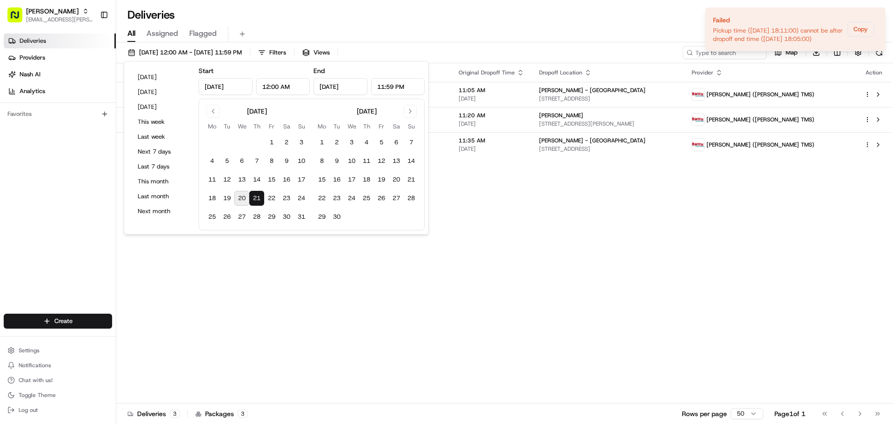
click at [292, 102] on div "Status Original Pickup Time Pickup Location Original Dropoff Time Dropoff Locat…" at bounding box center [503, 233] width 775 height 340
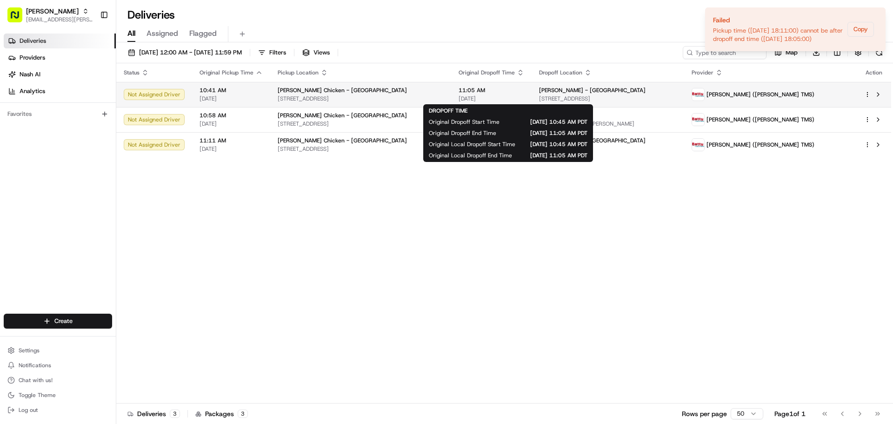
click at [292, 95] on span "08/21/2025" at bounding box center [491, 98] width 66 height 7
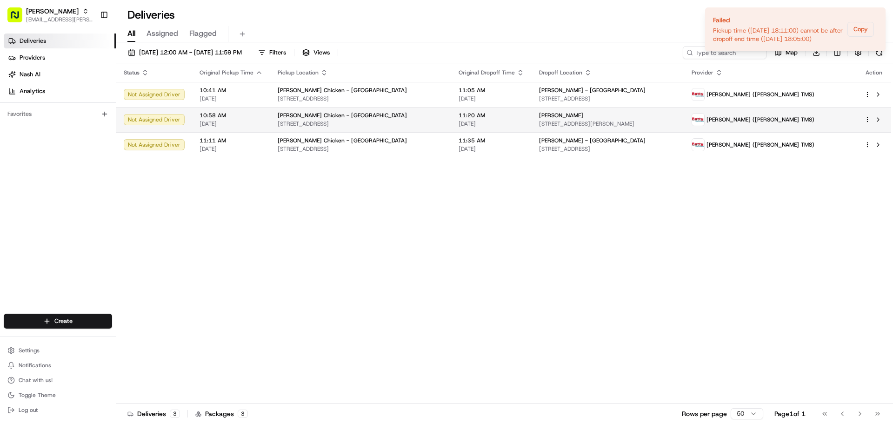
click at [292, 102] on td "Starbird Chicken - South San Francisco 988 El Camino Real, South San Francisco,…" at bounding box center [360, 119] width 181 height 25
click at [292, 102] on div "Starbird Chicken - South San Francisco" at bounding box center [361, 115] width 166 height 7
click at [292, 102] on span "988 El Camino Real, South San Francisco, CA 94080, USA" at bounding box center [361, 148] width 166 height 7
click at [86, 102] on html "Starbird max.wills@starbirdchicken.com Toggle Sidebar Deliveries Providers Nash…" at bounding box center [446, 212] width 893 height 424
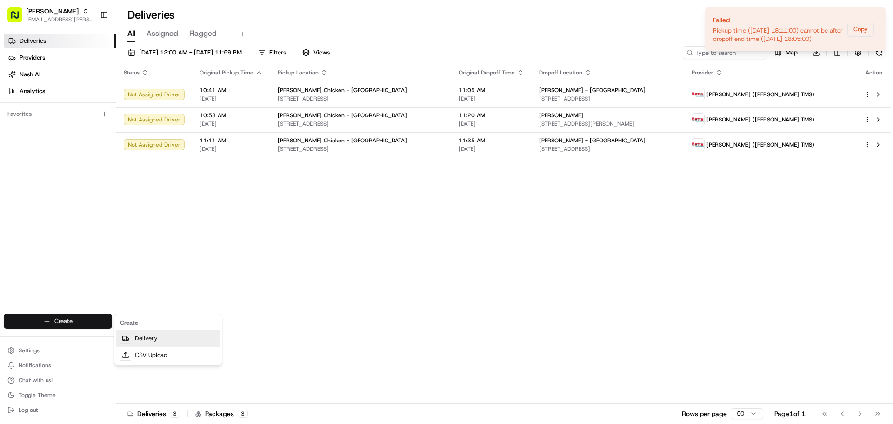
click at [137, 102] on link "Delivery" at bounding box center [168, 338] width 104 height 17
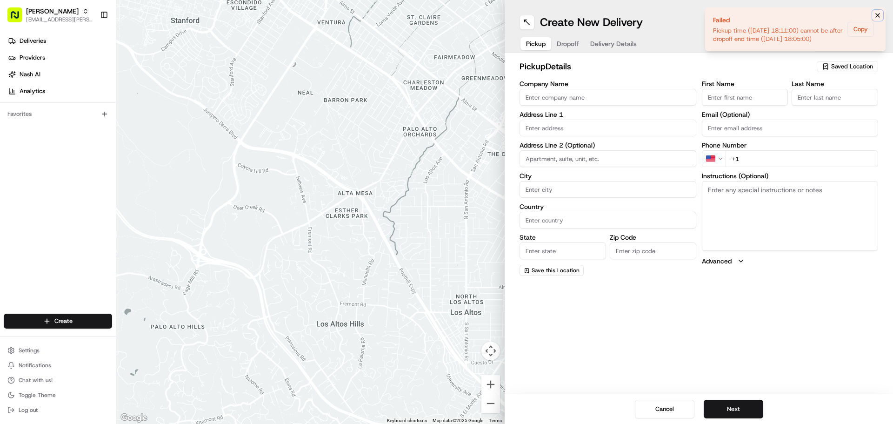
click at [292, 13] on icon "Notifications (F8)" at bounding box center [877, 15] width 7 height 7
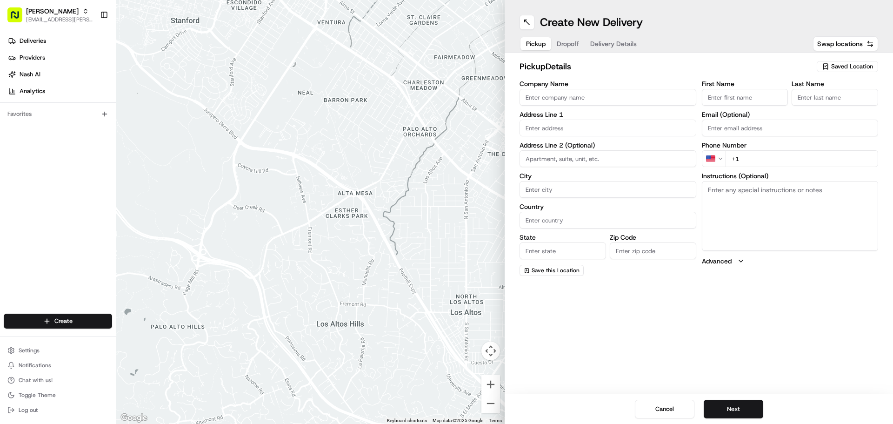
click at [292, 66] on span "Saved Location" at bounding box center [852, 66] width 42 height 8
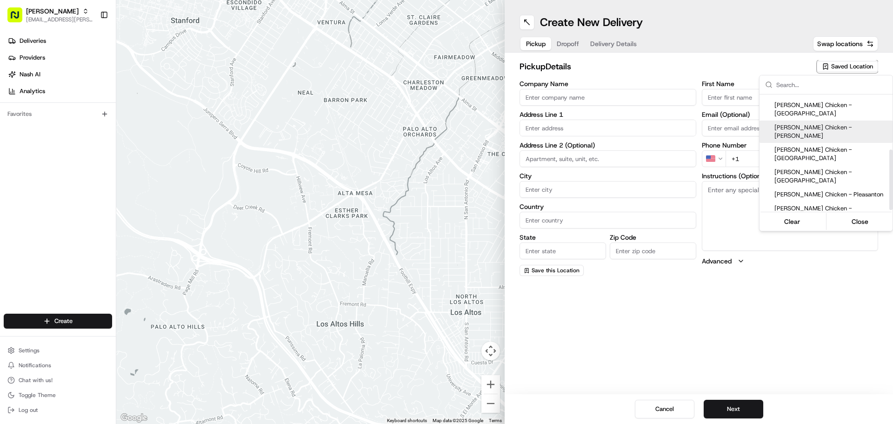
scroll to position [107, 0]
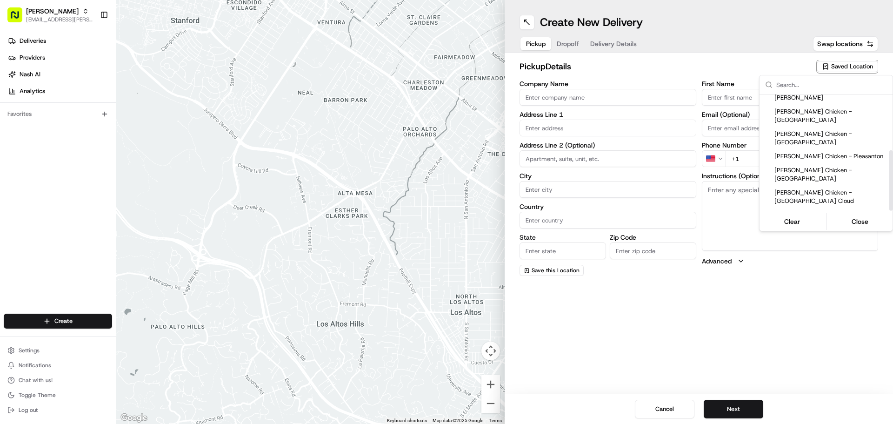
click at [292, 102] on span "Starbird Chicken - South San Francisco" at bounding box center [831, 241] width 114 height 17
type input "Starbird Chicken - South San Francisco"
type input "988 El Camino Real"
type input "South San Francisco"
type input "US"
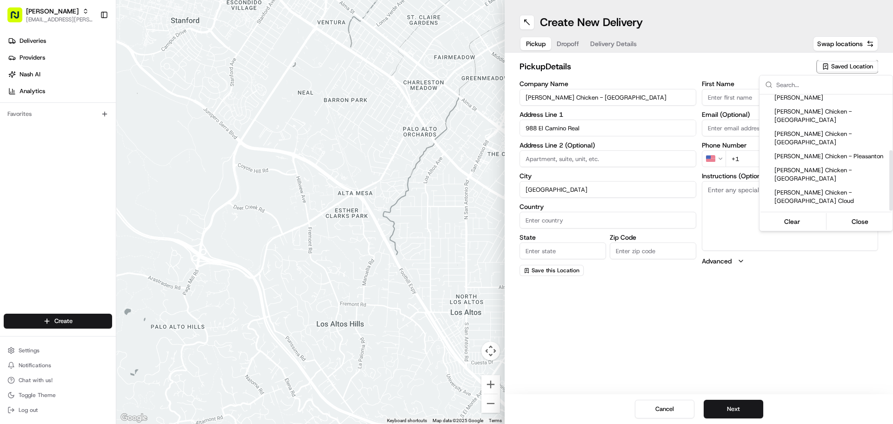
type input "CA"
type input "94080"
type input "Karen"
type input "Melendez"
type input "+1 650 921 7805"
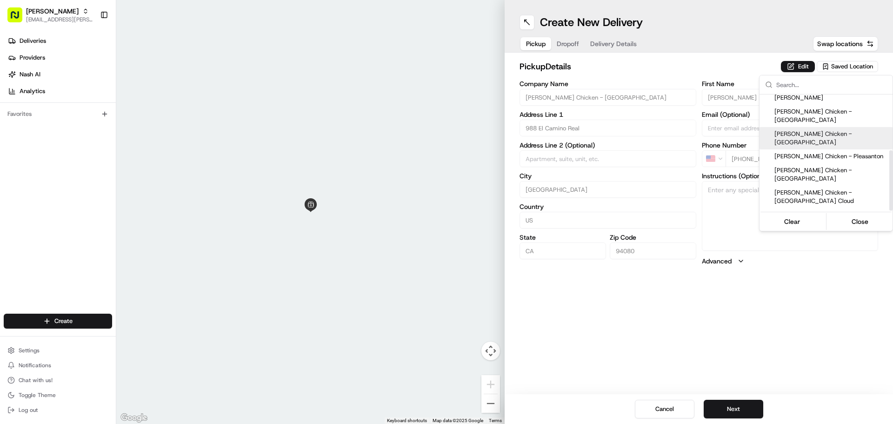
click at [292, 65] on html "Starbird max.wills@starbirdchicken.com Toggle Sidebar Deliveries Providers Nash…" at bounding box center [446, 212] width 893 height 424
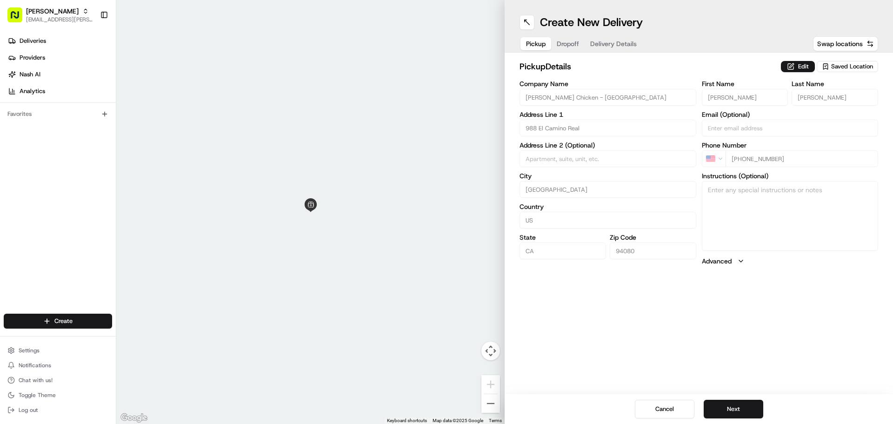
click at [292, 65] on button "Edit" at bounding box center [798, 66] width 34 height 11
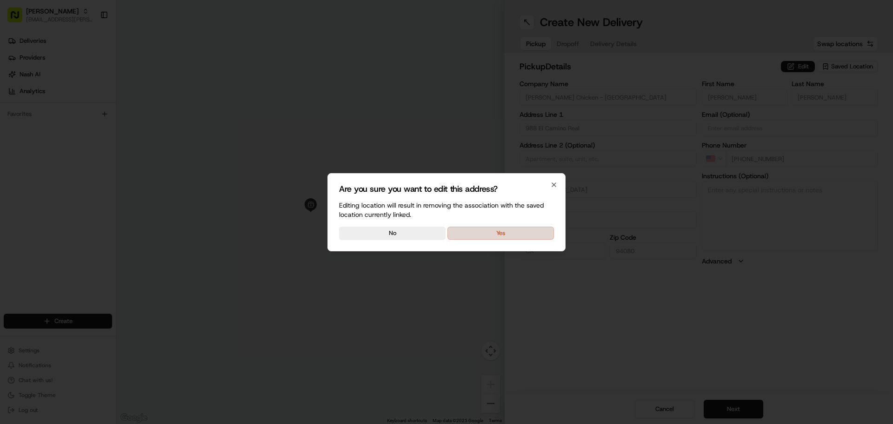
click at [292, 102] on button "Yes" at bounding box center [500, 232] width 106 height 13
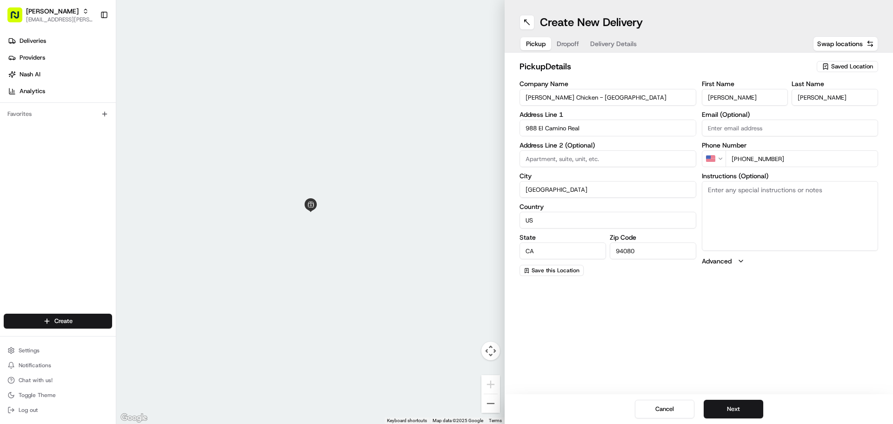
click at [292, 102] on textarea "Instructions (Optional)" at bounding box center [790, 216] width 177 height 70
type textarea "Picking up order from Starbird."
click at [292, 102] on button "Next" at bounding box center [733, 408] width 60 height 19
click at [292, 101] on input "Company Name" at bounding box center [607, 97] width 177 height 17
type input "Kaiser - San Bruno"
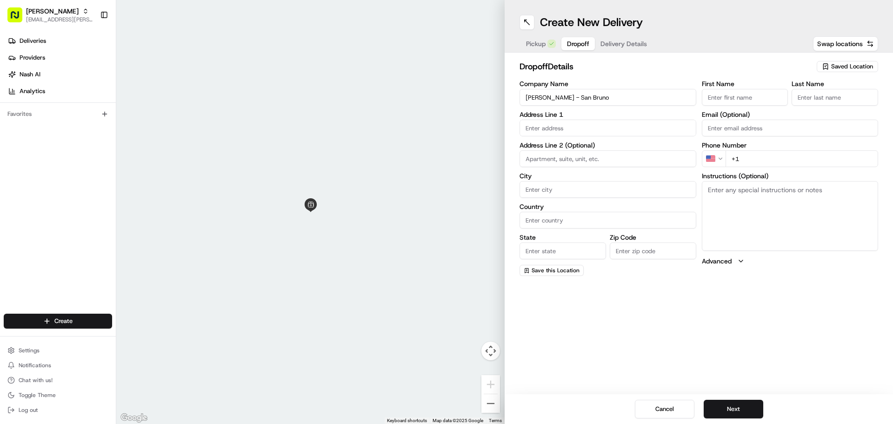
type input "901 El Camino Real"
type input "San Bruno"
type input "United States"
type input "CA"
type input "94066"
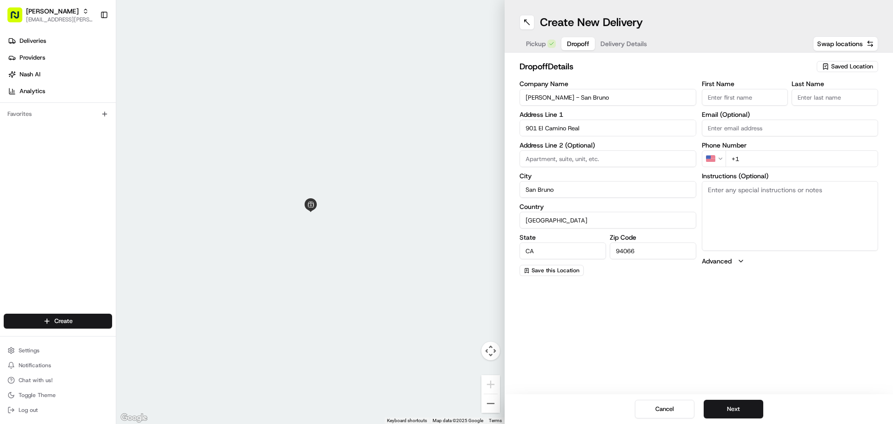
type input "Susana"
type input "Quong"
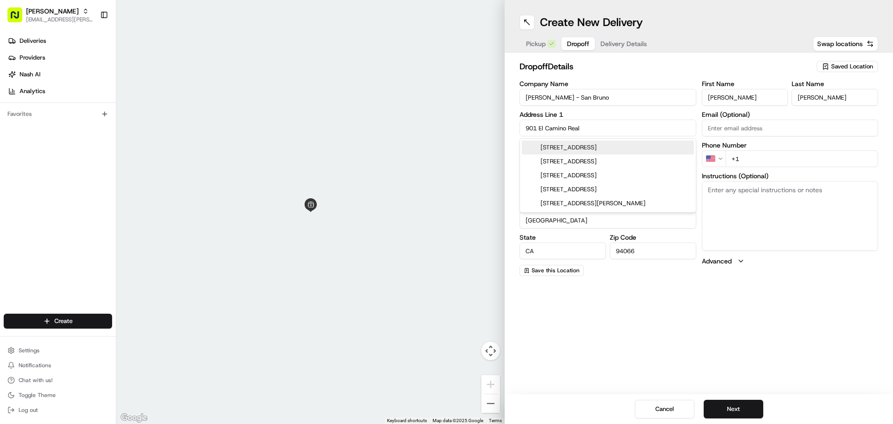
click at [292, 102] on div "901 El Camino Real, San Bruno, CA" at bounding box center [608, 147] width 172 height 14
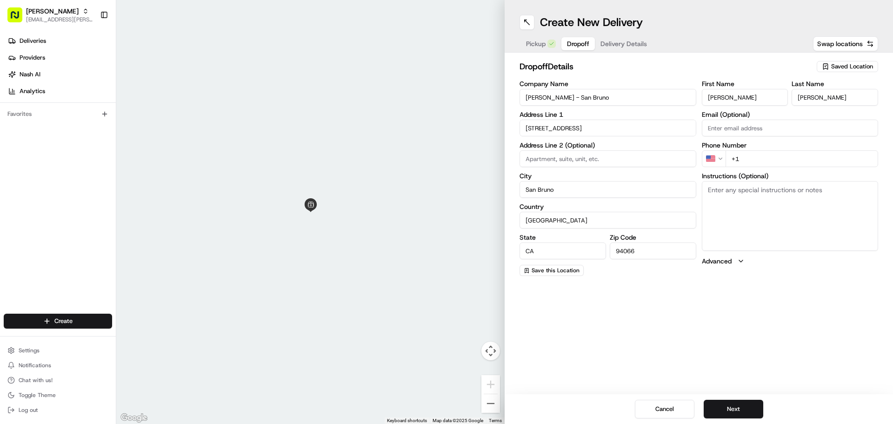
type input "901 El Camino Real"
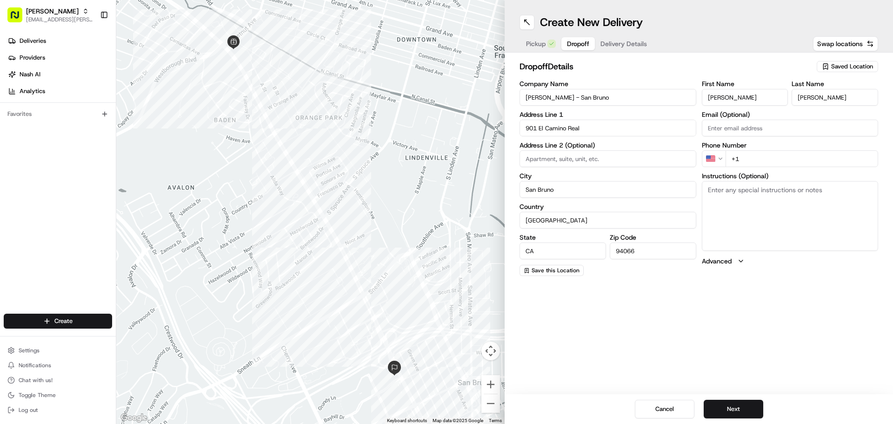
click at [292, 102] on textarea "Instructions (Optional)" at bounding box center [790, 216] width 177 height 70
paste textarea "Call Susana Quong upon arrival 650- 742-1332.DO NOT LEAVE FOOD IN lobby. Go to …"
type textarea "Call Susana Quong upon arrival 650- 742-1332.DO NOT LEAVE FOOD IN lobby. Go to …"
click at [292, 102] on div "First Name Susana Last Name Quong Email (Optional) Phone Number US +1 Instructi…" at bounding box center [790, 177] width 177 height 195
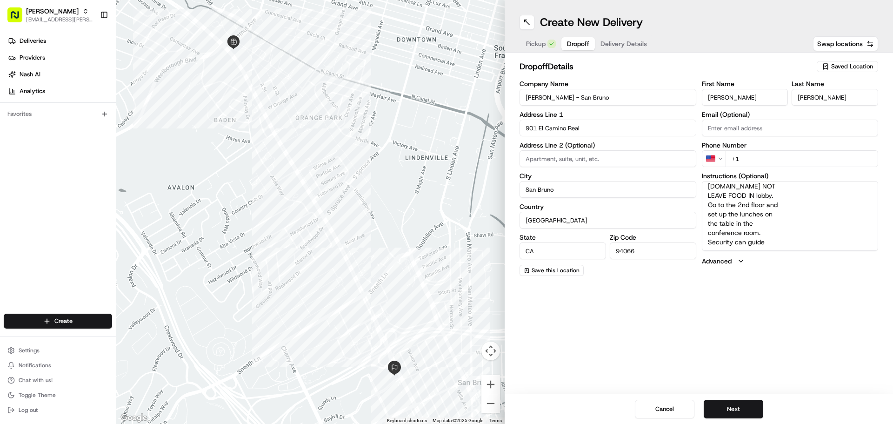
click at [292, 102] on input "+1" at bounding box center [801, 158] width 153 height 17
type input "+1 650 742 1332"
click at [292, 102] on div "Create New Delivery Pickup Dropoff Delivery Details Swap locations dropoff Deta…" at bounding box center [698, 212] width 388 height 424
click at [292, 102] on button "Next" at bounding box center [733, 408] width 60 height 19
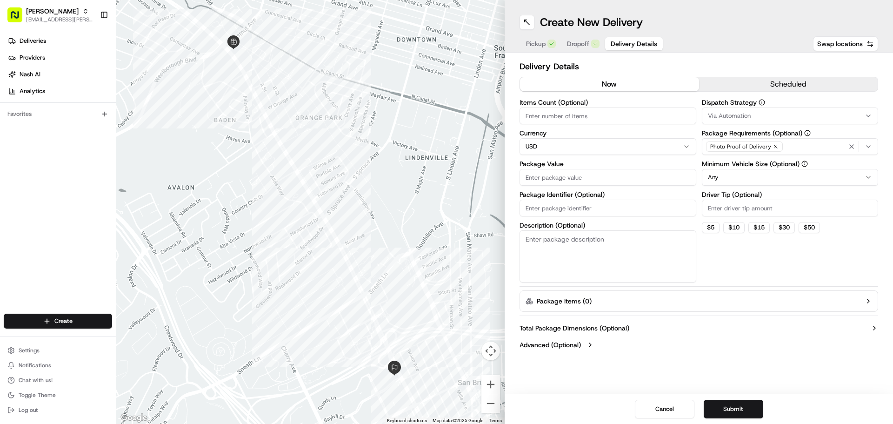
click at [292, 89] on button "scheduled" at bounding box center [788, 84] width 179 height 14
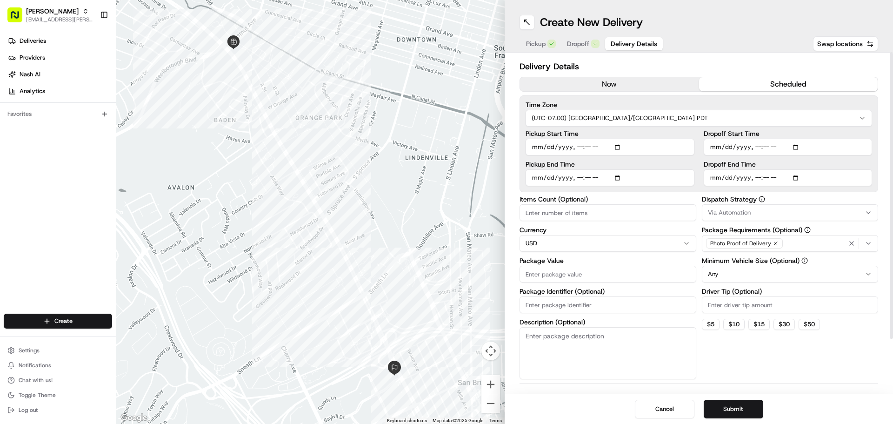
click at [292, 102] on input "Driver Tip (Optional)" at bounding box center [790, 304] width 177 height 17
type input "10.00"
click at [292, 102] on input "Items Count (Optional)" at bounding box center [607, 212] width 177 height 17
type input "9"
click at [292, 102] on input "Package Value" at bounding box center [607, 273] width 177 height 17
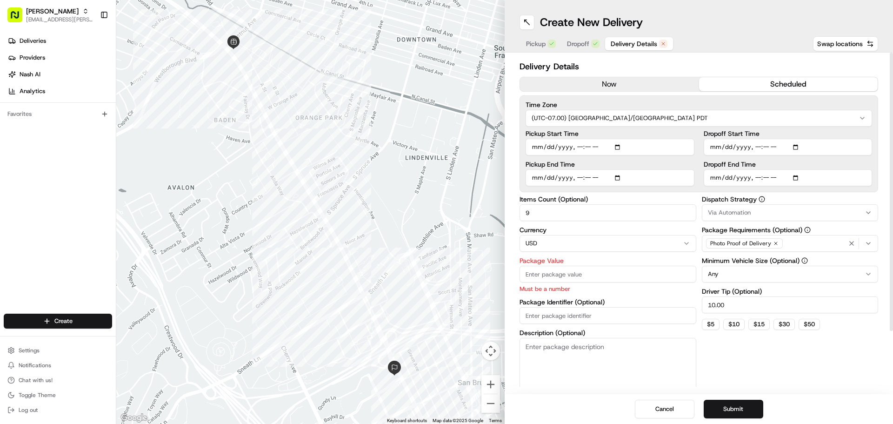
click at [292, 102] on input "Package Value" at bounding box center [607, 273] width 177 height 17
type input "134.73"
click at [292, 102] on div "Dispatch Strategy Via Automation Package Requirements (Optional) Photo Proof of…" at bounding box center [790, 287] width 177 height 183
click at [292, 102] on input "Dropoff End Time" at bounding box center [787, 177] width 169 height 17
type input "2025-08-21T11:35"
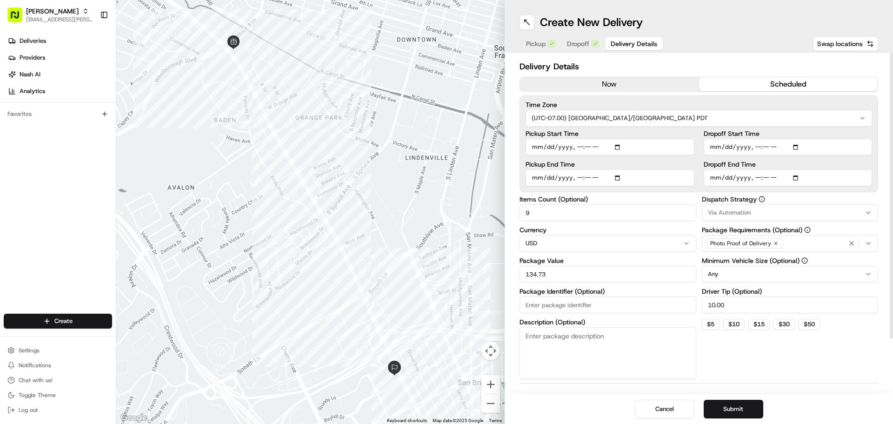
click at [292, 102] on input "Dropoff Start Time" at bounding box center [787, 147] width 169 height 17
type input "2025-08-21T11:15"
click at [292, 102] on div "Dispatch Strategy Via Automation Package Requirements (Optional) Photo Proof of…" at bounding box center [790, 287] width 177 height 183
click at [292, 102] on button "Submit" at bounding box center [733, 408] width 60 height 19
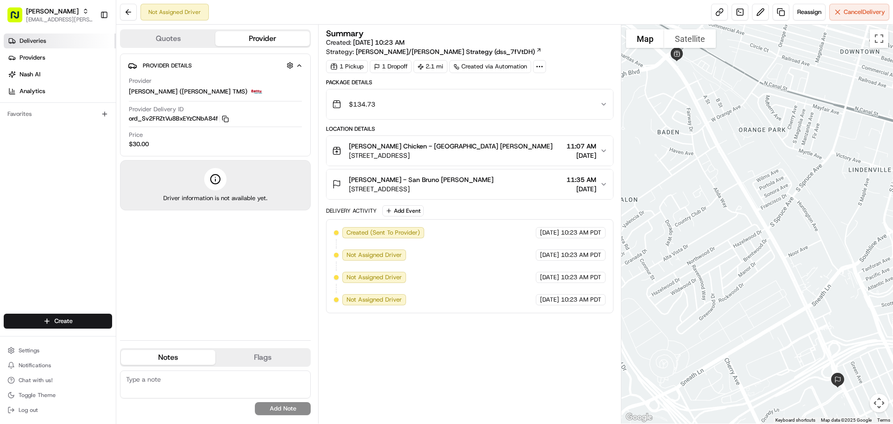
click at [87, 42] on link "Deliveries" at bounding box center [60, 40] width 112 height 15
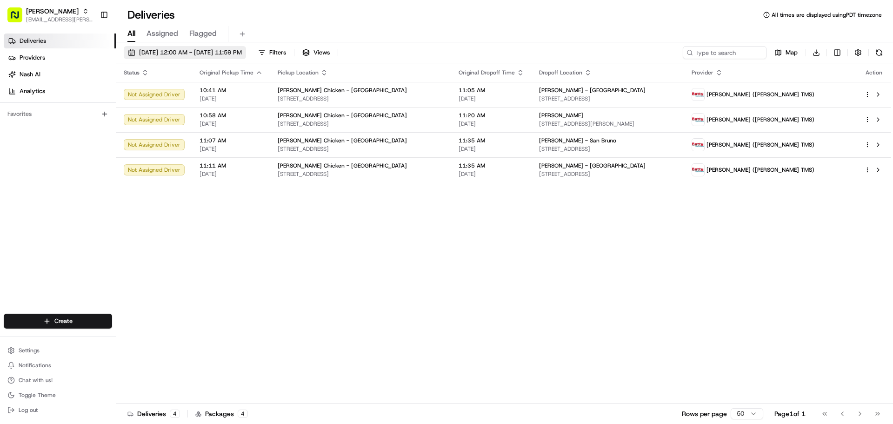
click at [242, 51] on span "08/21/2025 12:00 AM - 08/21/2025 11:59 PM" at bounding box center [190, 52] width 103 height 8
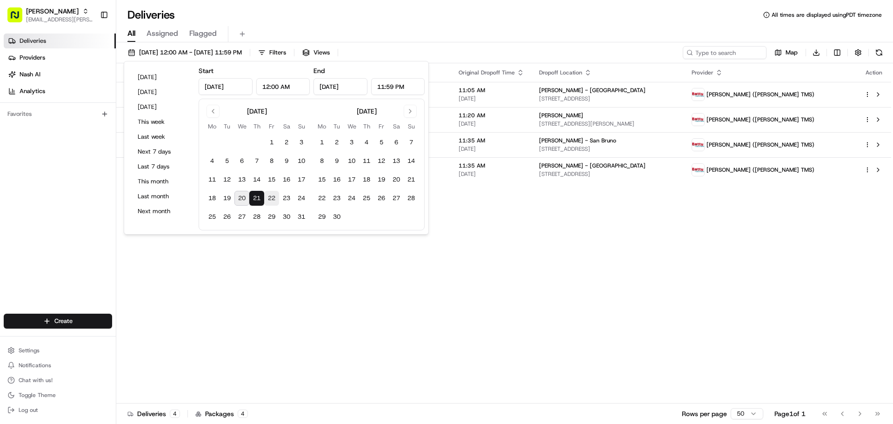
click at [270, 102] on button "22" at bounding box center [271, 198] width 15 height 15
type input "Aug 22, 2025"
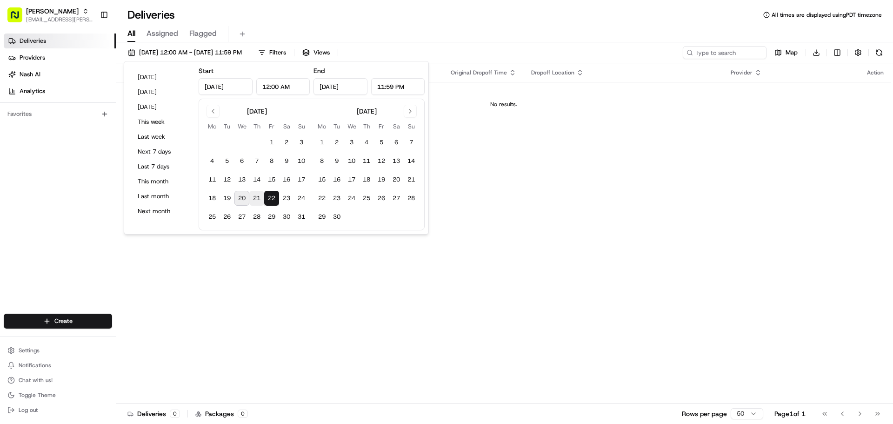
click at [255, 102] on button "21" at bounding box center [256, 198] width 15 height 15
type input "Aug 21, 2025"
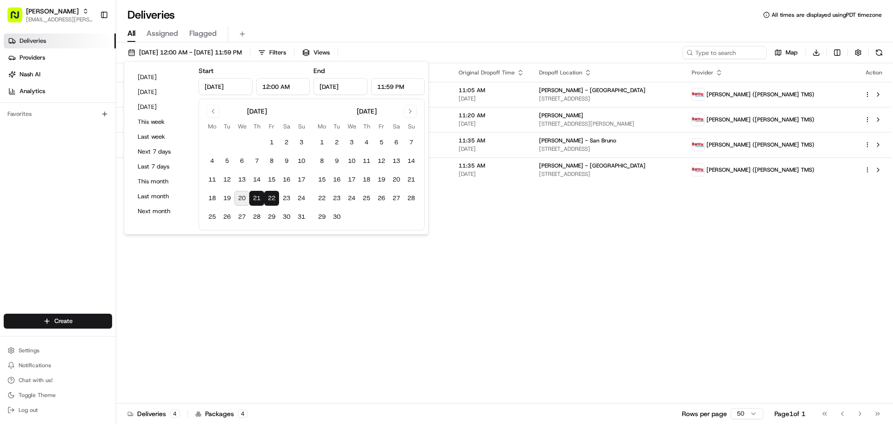
click at [292, 102] on div "Status Original Pickup Time Pickup Location Original Dropoff Time Dropoff Locat…" at bounding box center [503, 233] width 775 height 340
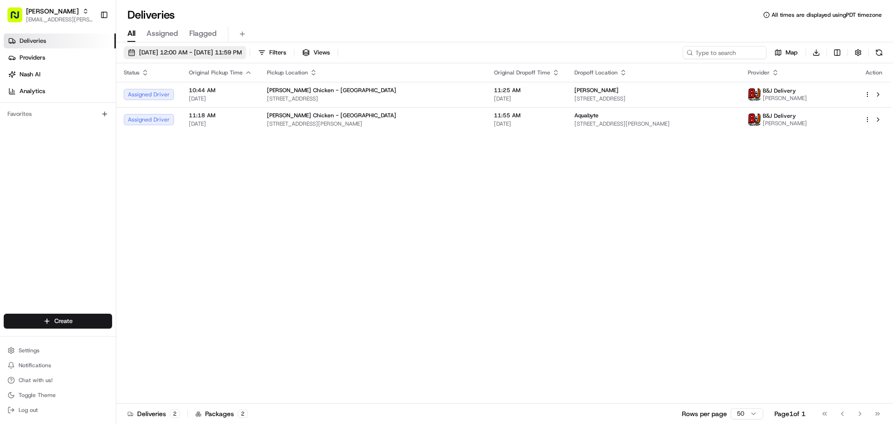
click at [204, 54] on span "[DATE] 12:00 AM - [DATE] 11:59 PM" at bounding box center [190, 52] width 103 height 8
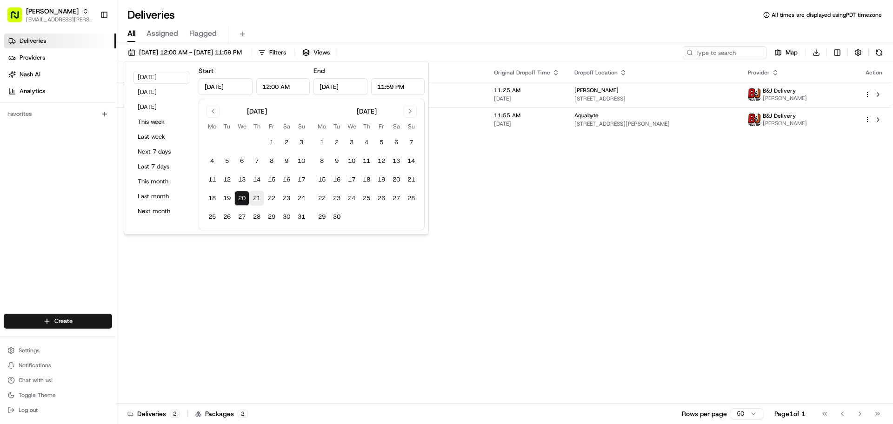
click at [257, 197] on button "21" at bounding box center [256, 198] width 15 height 15
type input "Aug 21, 2025"
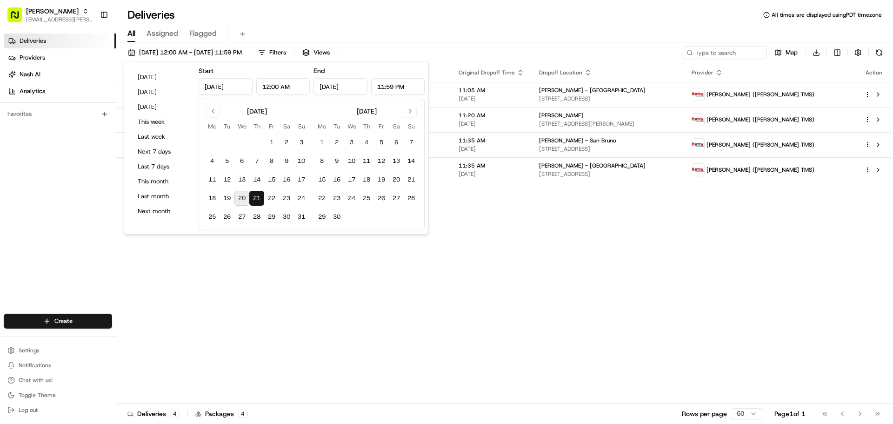
click at [595, 256] on div "Status Original Pickup Time Pickup Location Original Dropoff Time Dropoff Locat…" at bounding box center [503, 233] width 775 height 340
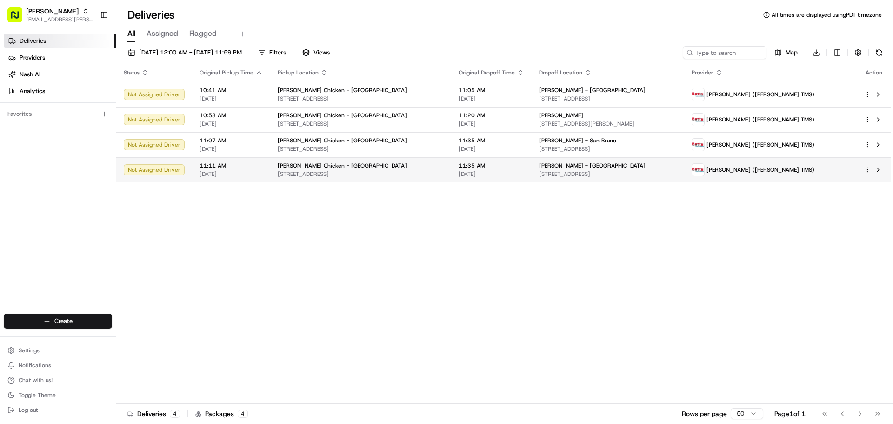
click at [522, 173] on span "08/21/2025" at bounding box center [491, 173] width 66 height 7
click at [582, 171] on span "1200 El Camino Real, South San Francisco, CA 94080, USA" at bounding box center [608, 173] width 138 height 7
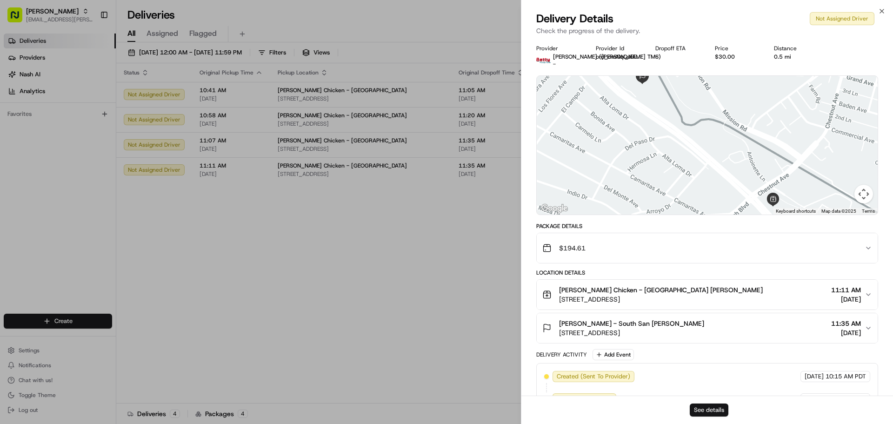
click at [595, 256] on button "See details" at bounding box center [709, 409] width 39 height 13
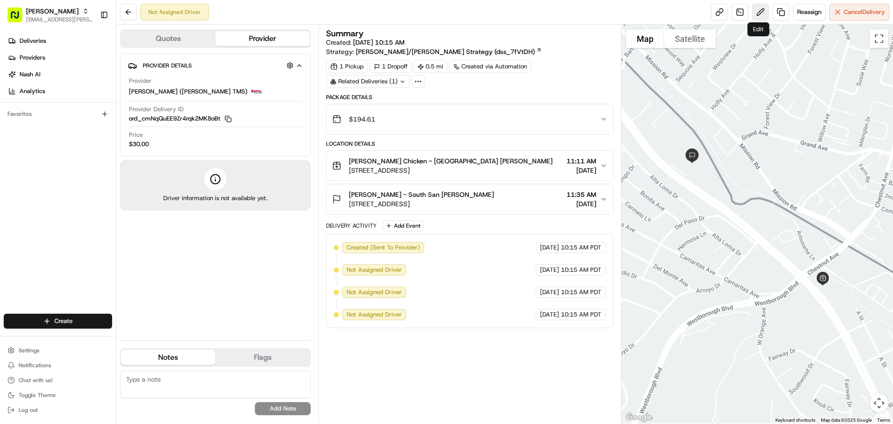
click at [756, 14] on button at bounding box center [760, 12] width 17 height 17
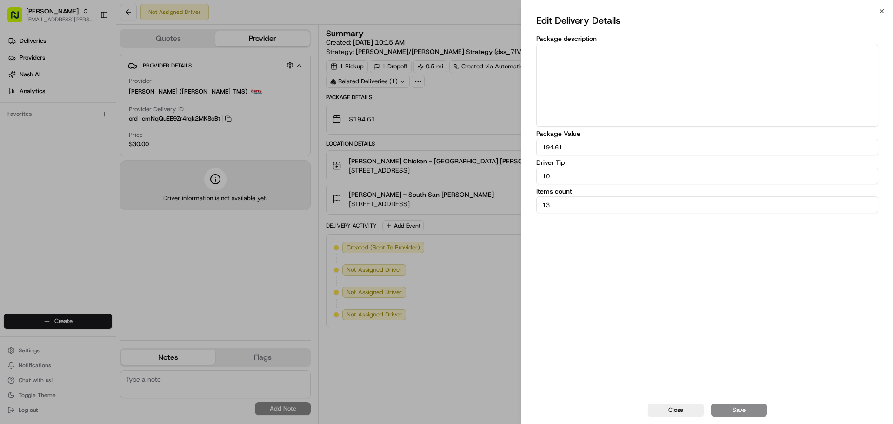
drag, startPoint x: 626, startPoint y: 199, endPoint x: 488, endPoint y: 195, distance: 138.2
click at [487, 196] on body "Starbird max.wills@starbirdchicken.com Toggle Sidebar Deliveries Providers Nash…" at bounding box center [446, 212] width 893 height 424
type input "15"
click at [750, 411] on button "Save" at bounding box center [739, 409] width 56 height 13
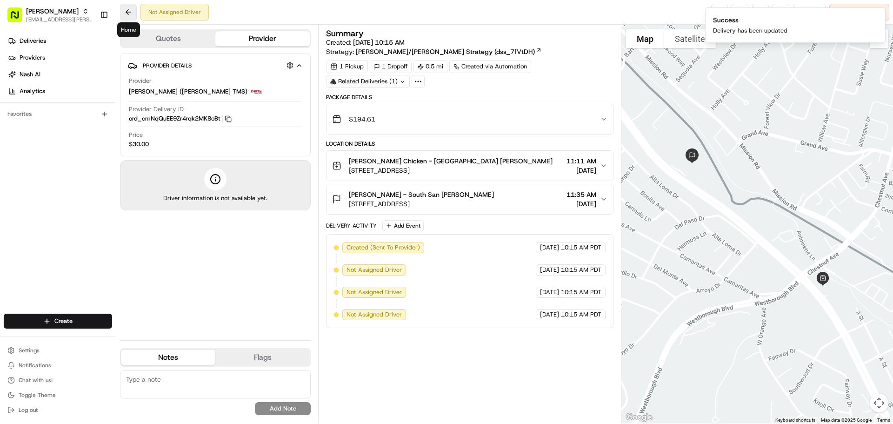
click at [132, 9] on button at bounding box center [128, 12] width 17 height 17
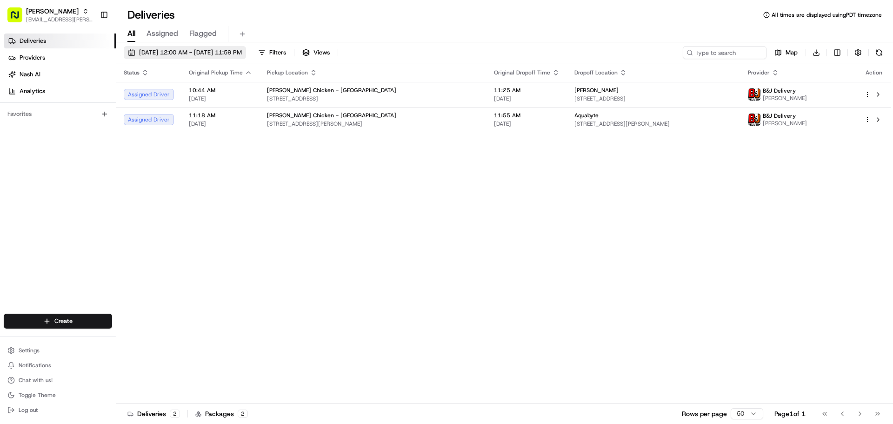
click at [216, 54] on span "[DATE] 12:00 AM - [DATE] 11:59 PM" at bounding box center [190, 52] width 103 height 8
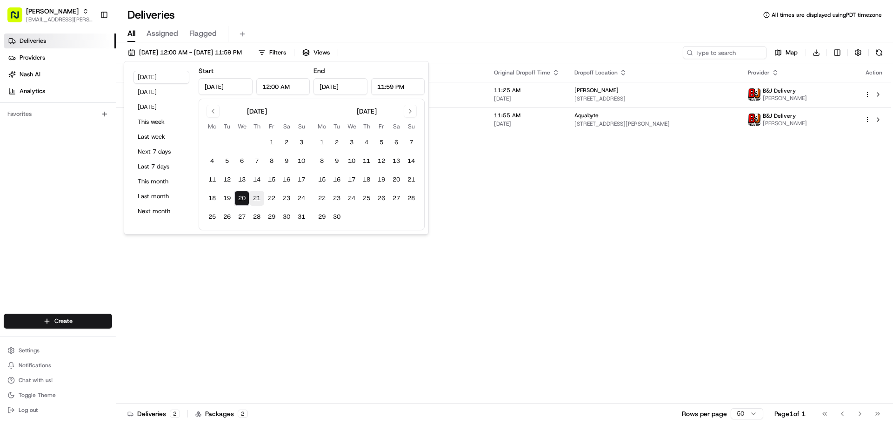
click at [254, 196] on button "21" at bounding box center [256, 198] width 15 height 15
type input "Aug 21, 2025"
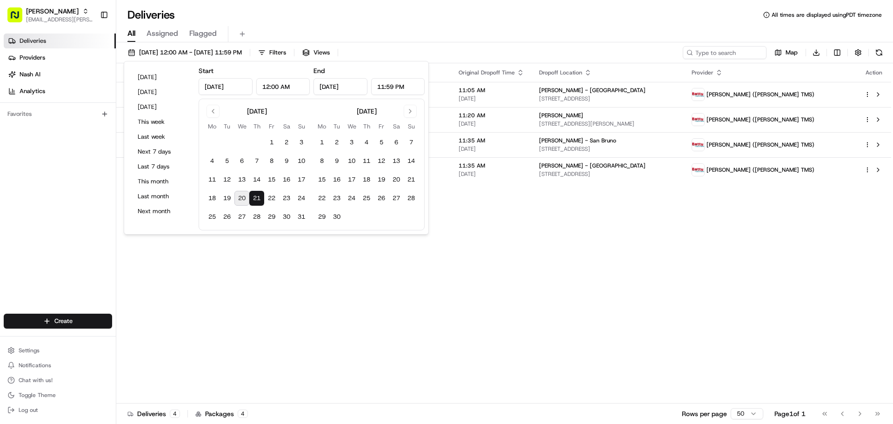
click at [570, 228] on div "Status Original Pickup Time Pickup Location Original Dropoff Time Dropoff Locat…" at bounding box center [503, 233] width 775 height 340
